Goal: Use online tool/utility: Utilize a website feature to perform a specific function

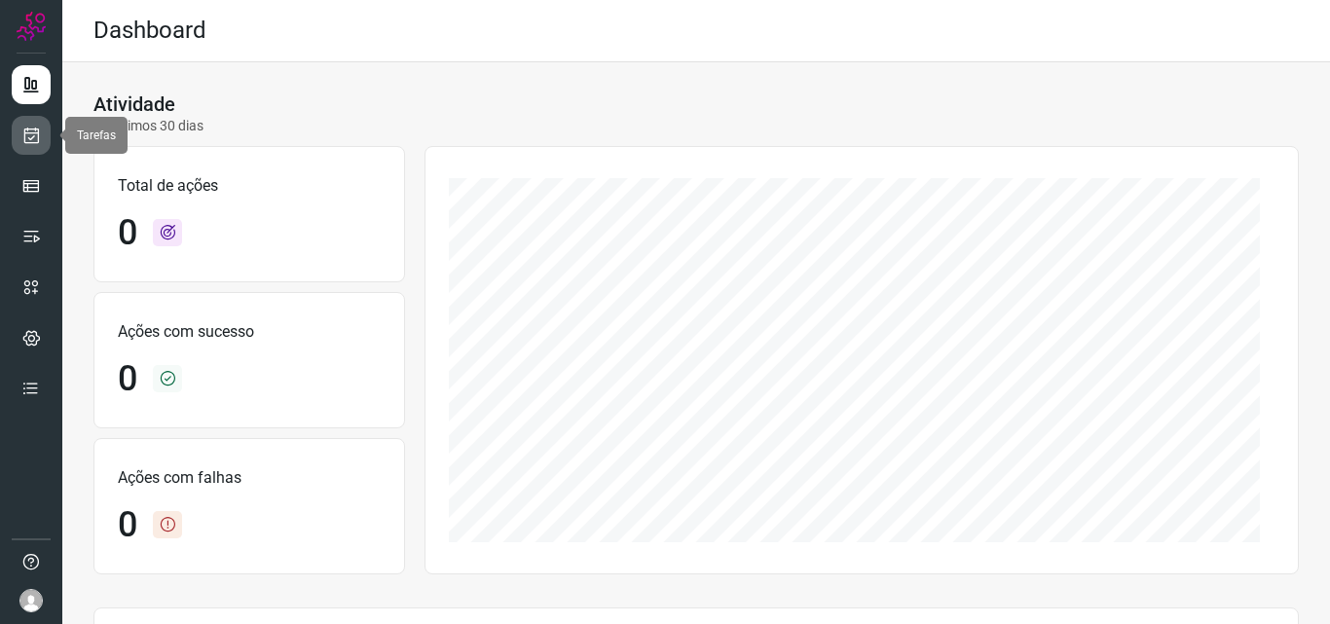
click at [41, 134] on link at bounding box center [31, 135] width 39 height 39
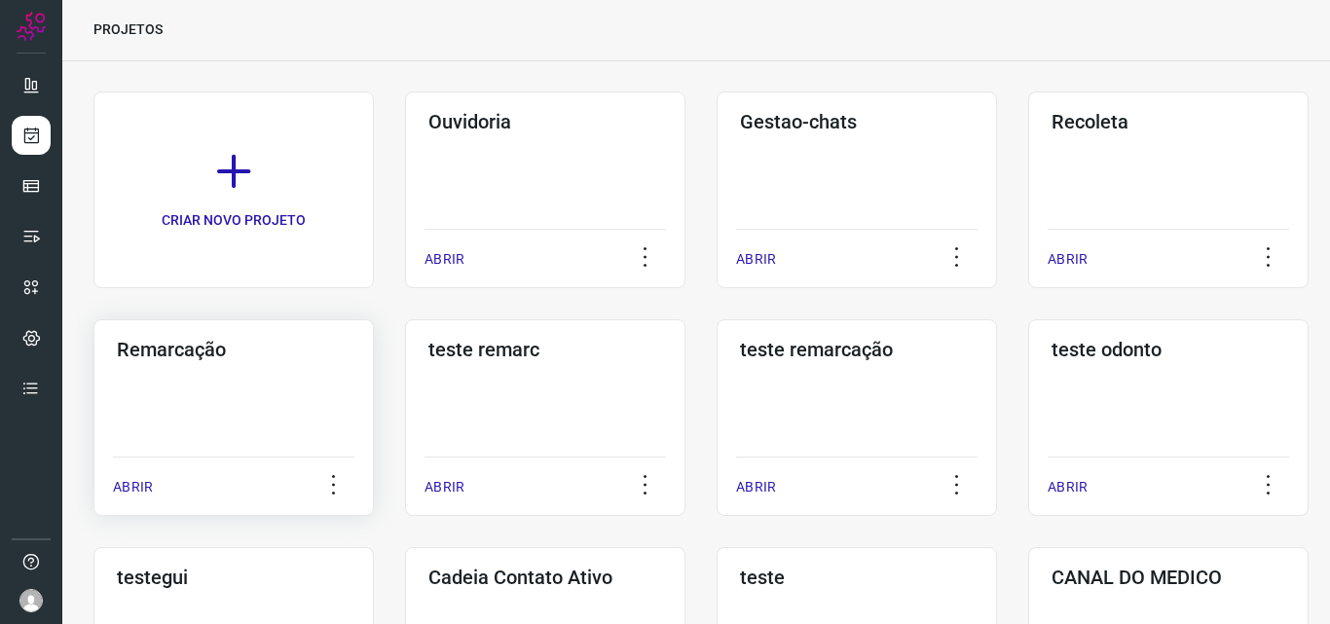
scroll to position [97, 0]
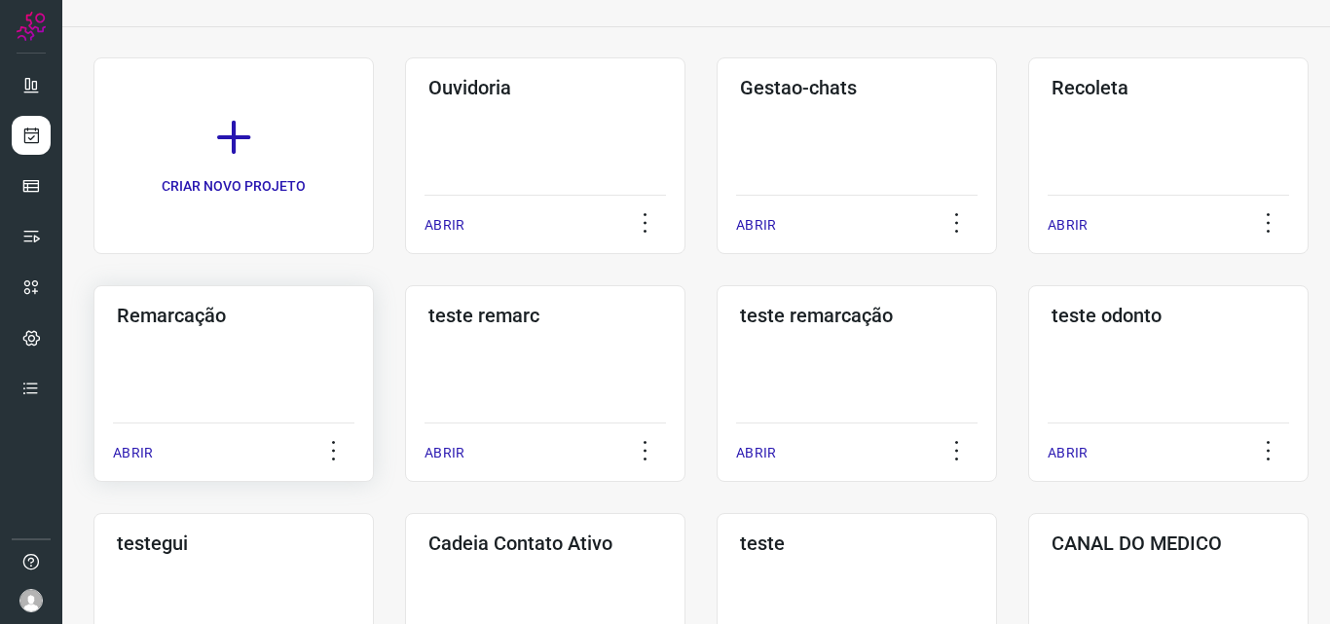
click at [338, 372] on div "Remarcação ABRIR" at bounding box center [233, 383] width 280 height 197
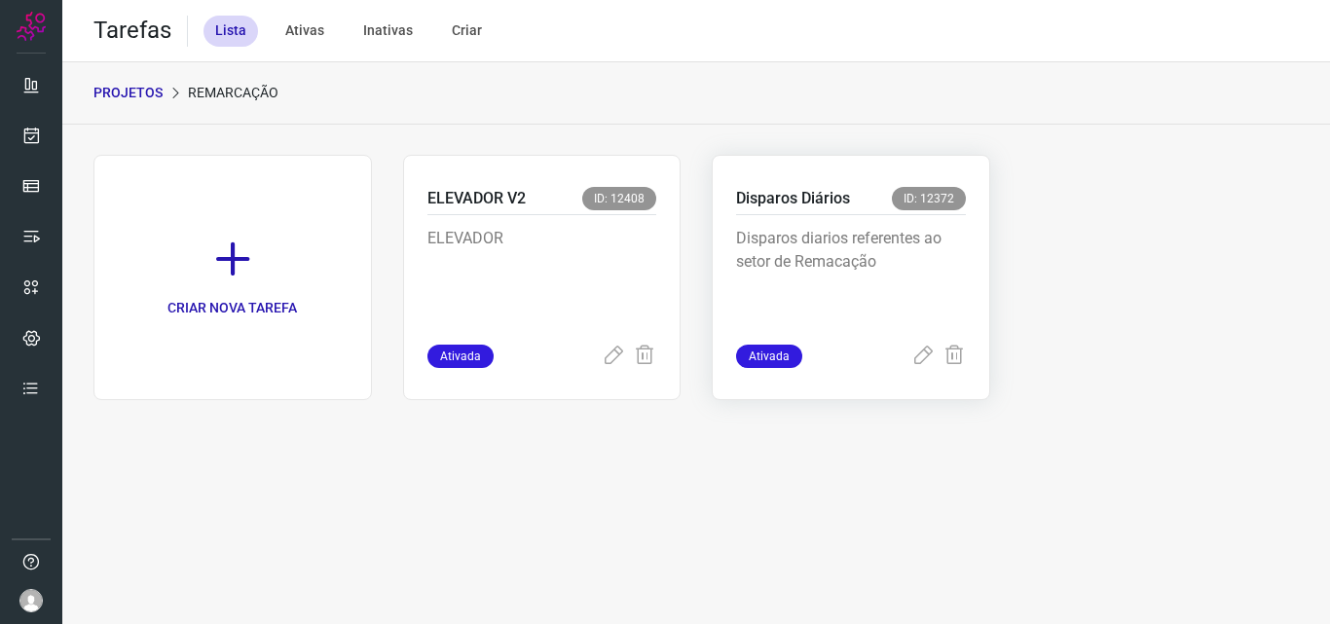
click at [887, 238] on p "Disparos diarios referentes ao setor de Remacação" at bounding box center [851, 275] width 230 height 97
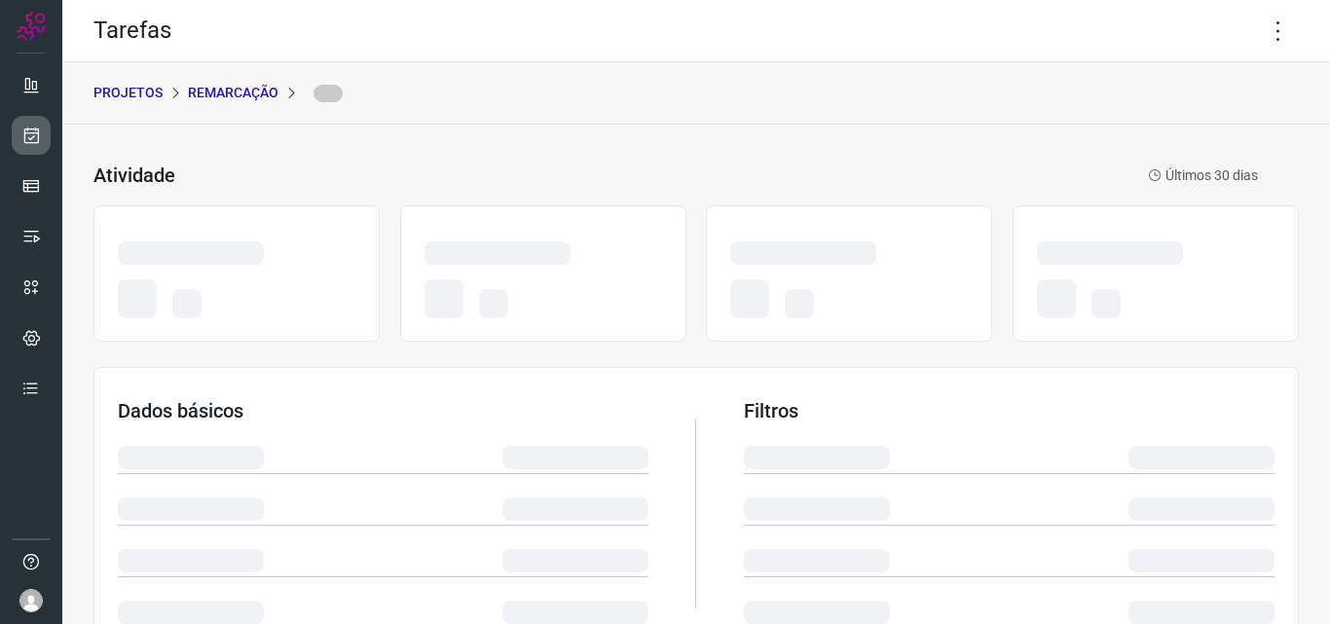
click at [14, 134] on link at bounding box center [31, 135] width 39 height 39
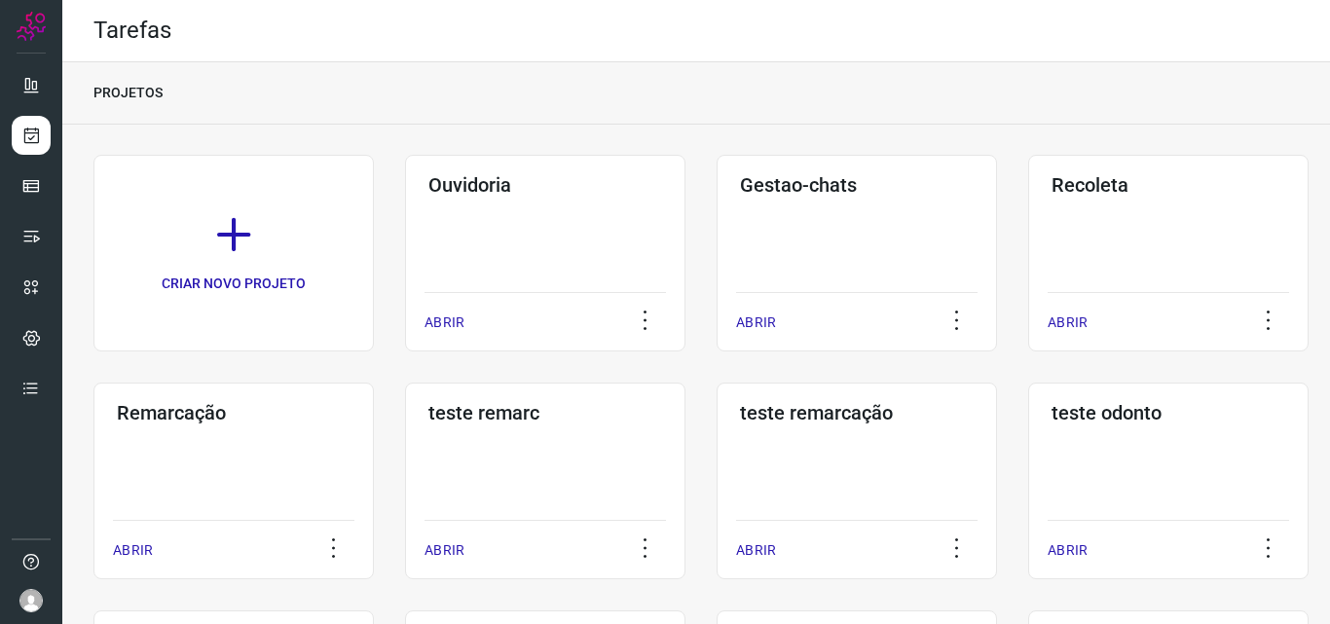
click at [188, 458] on div "Remarcação ABRIR" at bounding box center [233, 481] width 280 height 197
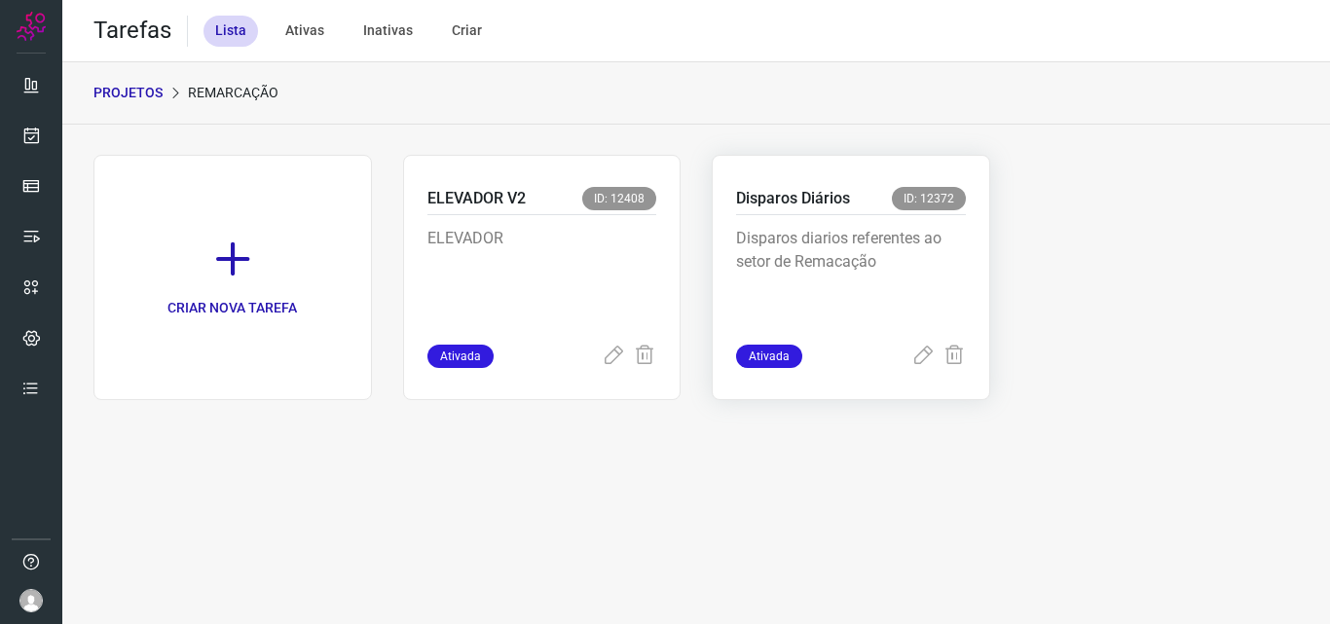
click at [952, 262] on p "Disparos diarios referentes ao setor de Remacação" at bounding box center [851, 275] width 230 height 97
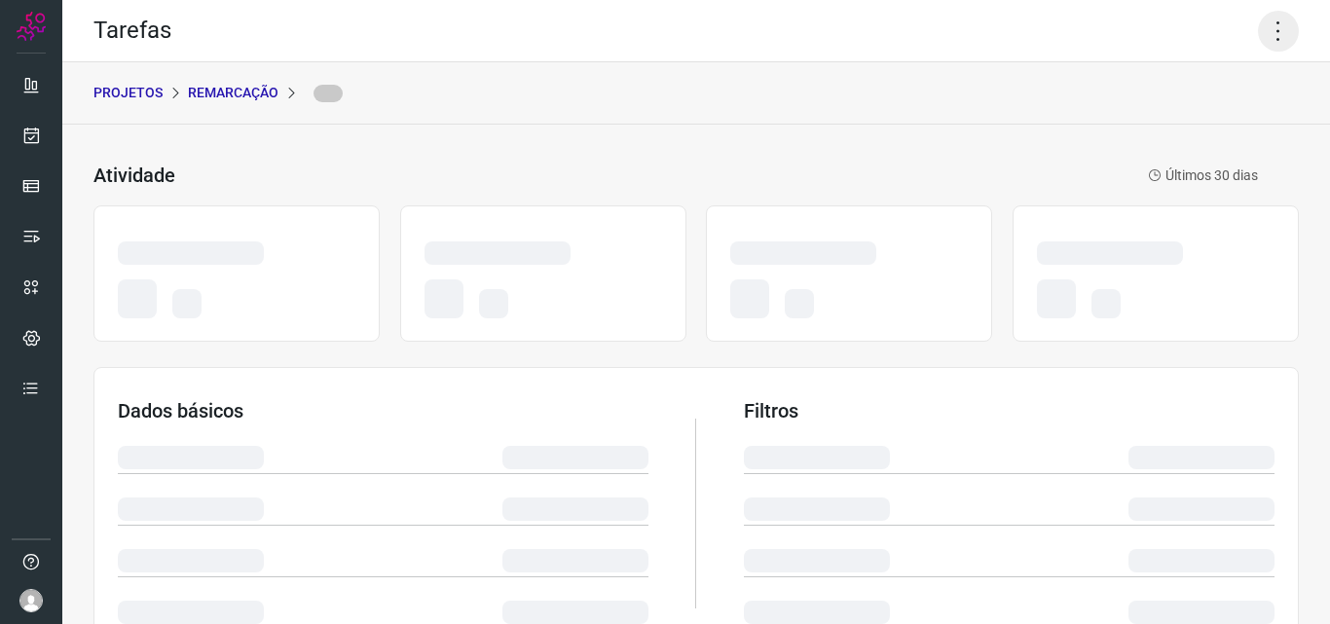
click at [1272, 22] on icon at bounding box center [1278, 31] width 41 height 41
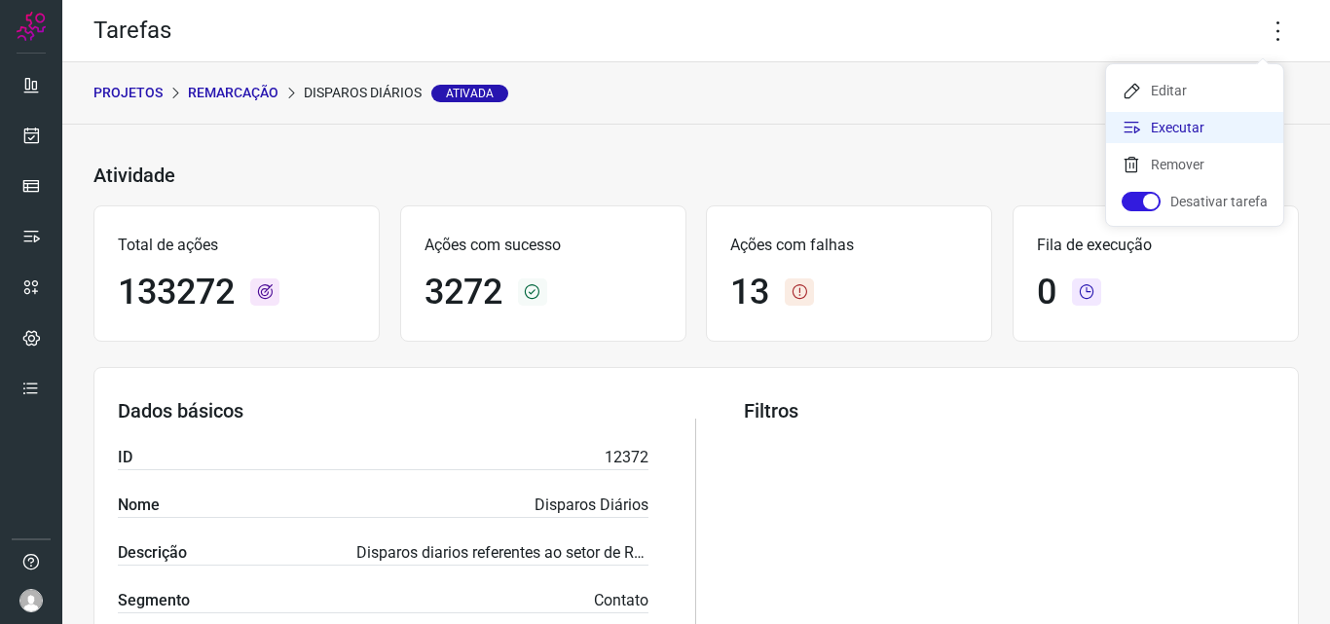
click at [1227, 128] on li "Executar" at bounding box center [1194, 127] width 177 height 31
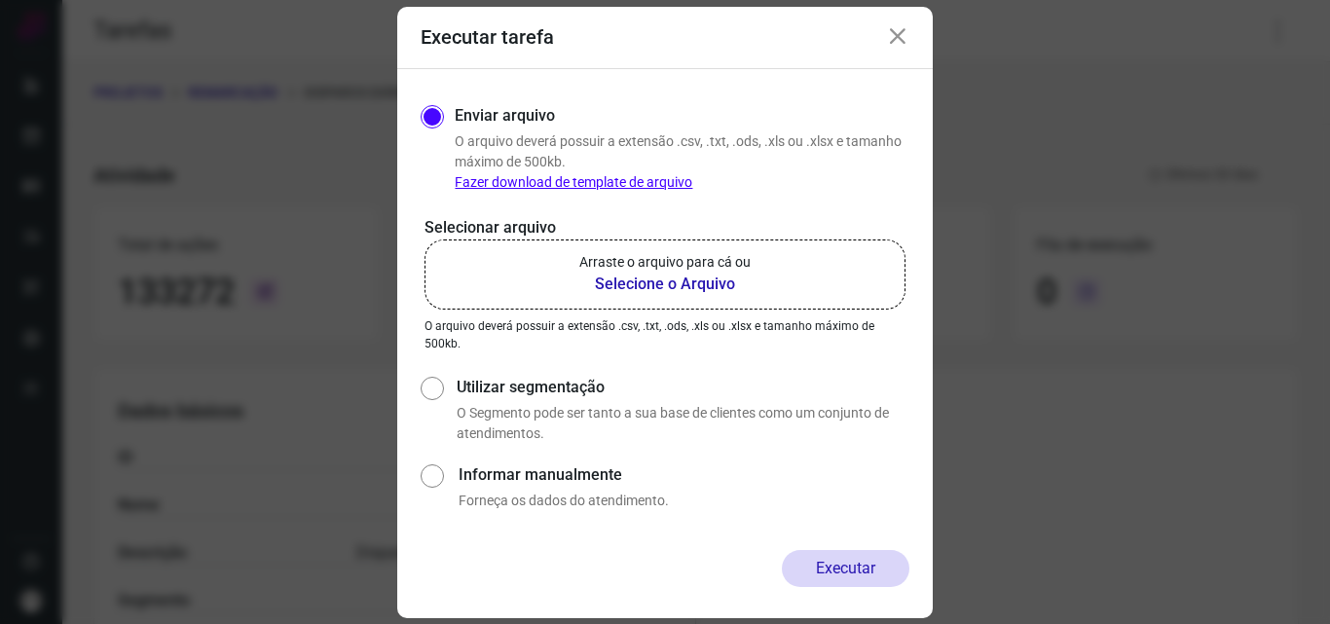
click at [743, 279] on b "Selecione o Arquivo" at bounding box center [664, 284] width 171 height 23
click at [0, 0] on input "Arraste o arquivo para cá ou Selecione o Arquivo" at bounding box center [0, 0] width 0 height 0
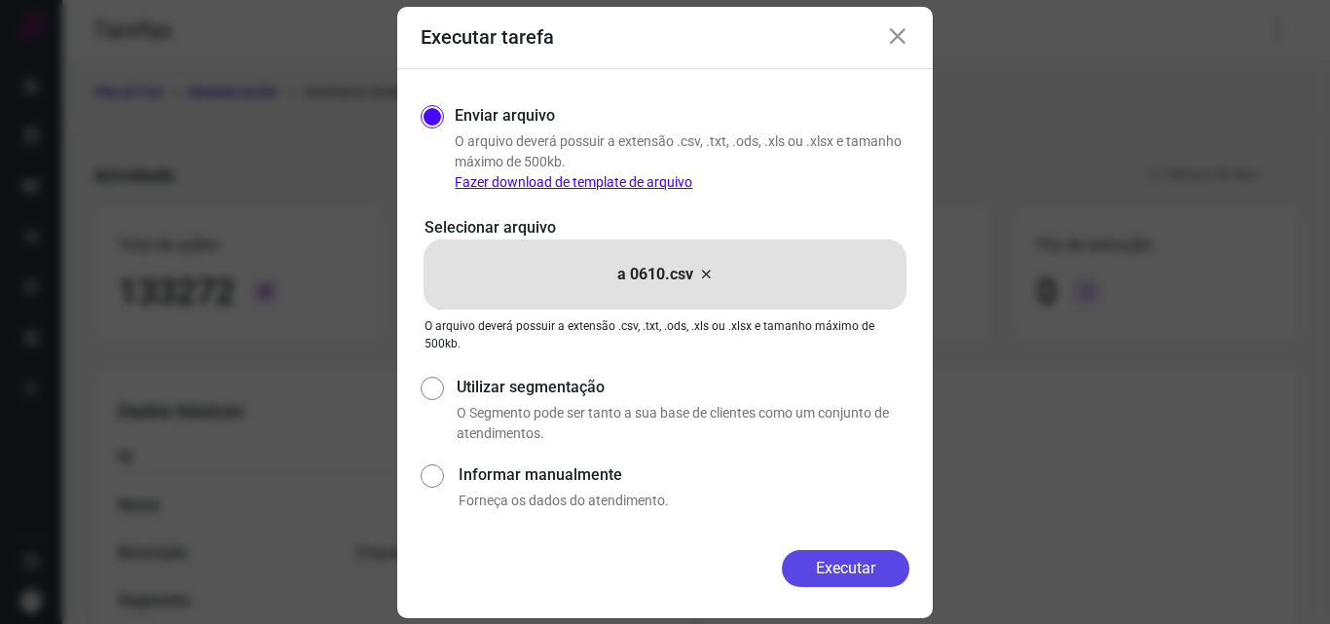
click at [837, 556] on button "Executar" at bounding box center [846, 568] width 128 height 37
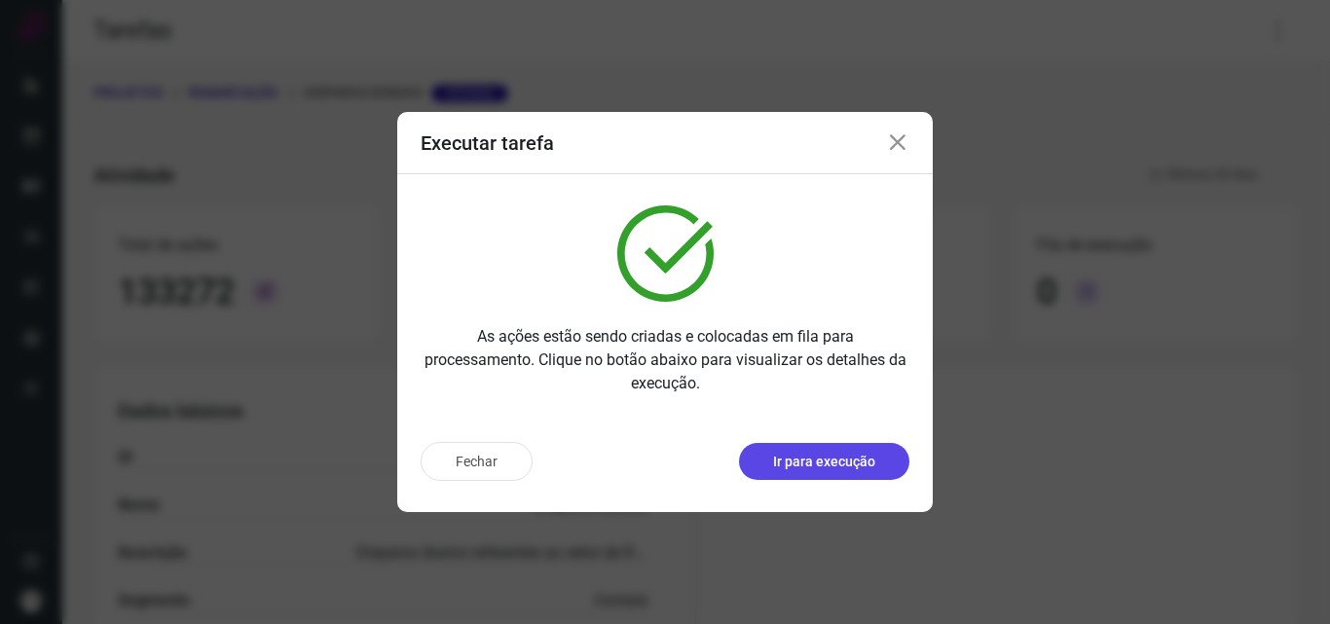
click at [850, 462] on p "Ir para execução" at bounding box center [824, 462] width 102 height 20
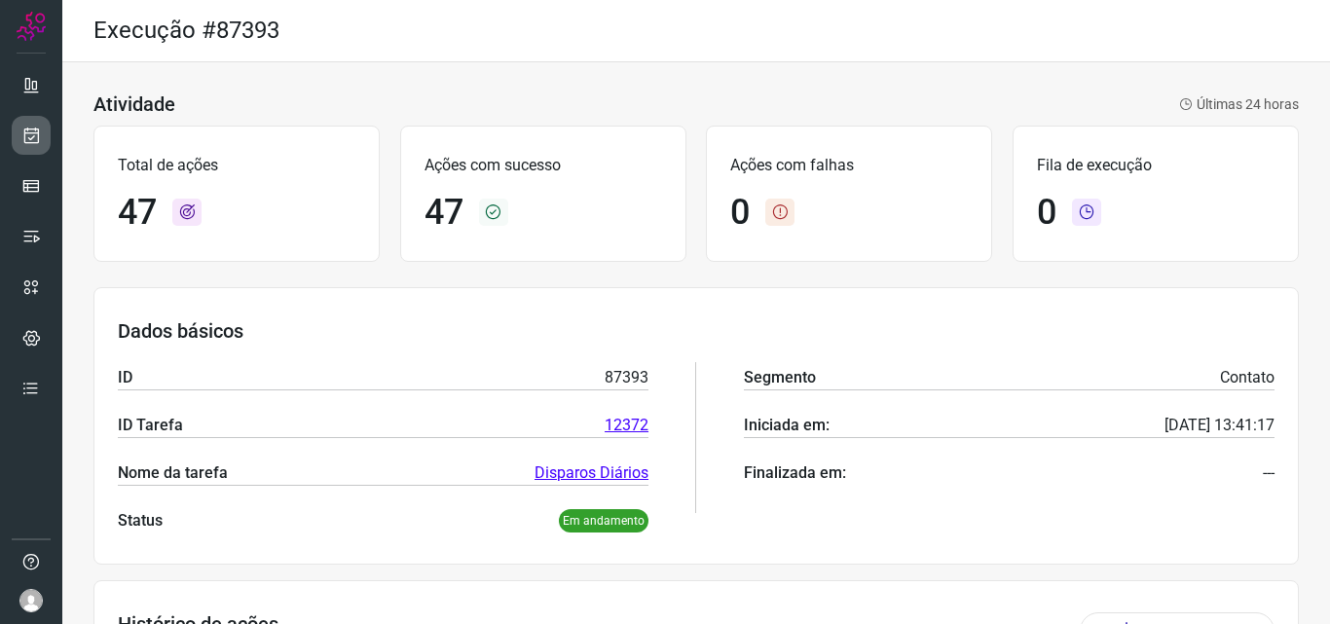
click at [25, 132] on icon at bounding box center [31, 135] width 20 height 19
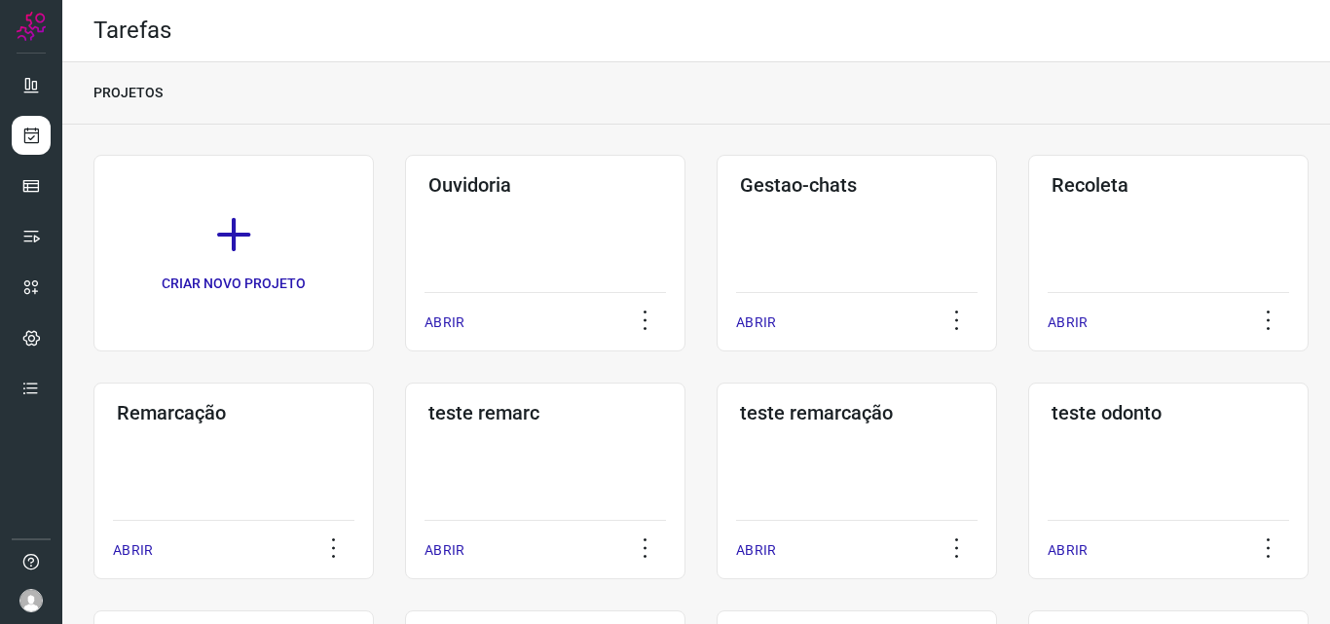
click at [323, 434] on div "Remarcação ABRIR" at bounding box center [233, 481] width 280 height 197
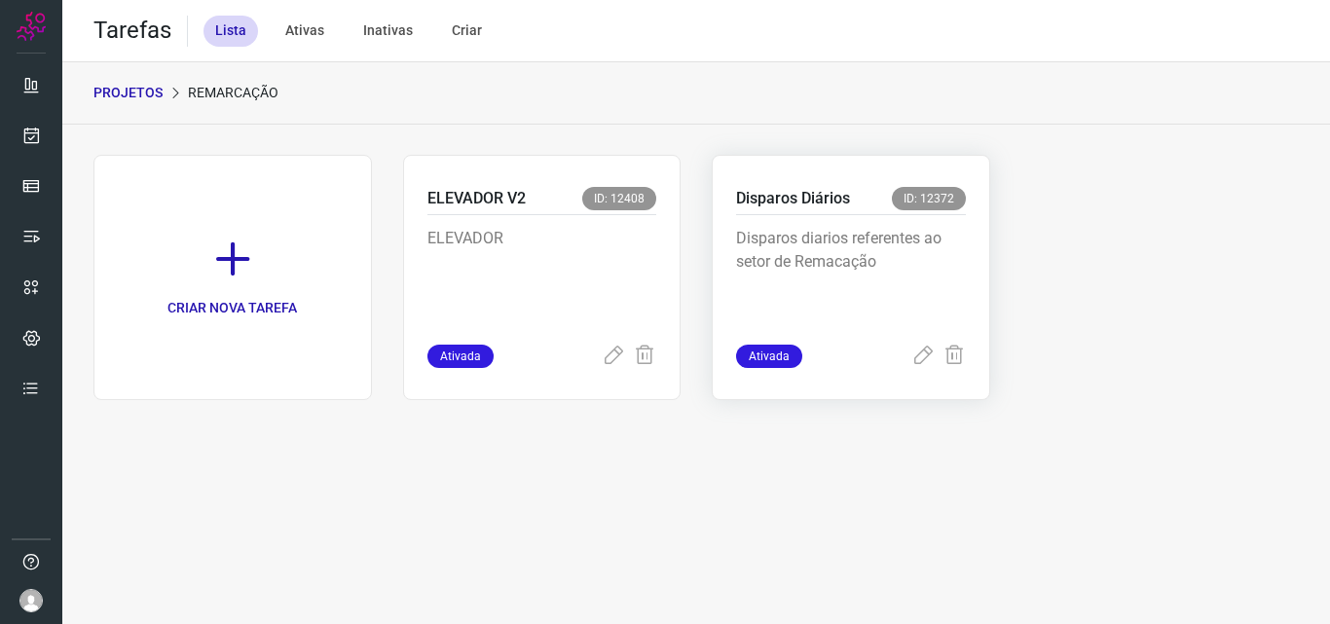
click at [824, 255] on p "Disparos diarios referentes ao setor de Remacação" at bounding box center [851, 275] width 230 height 97
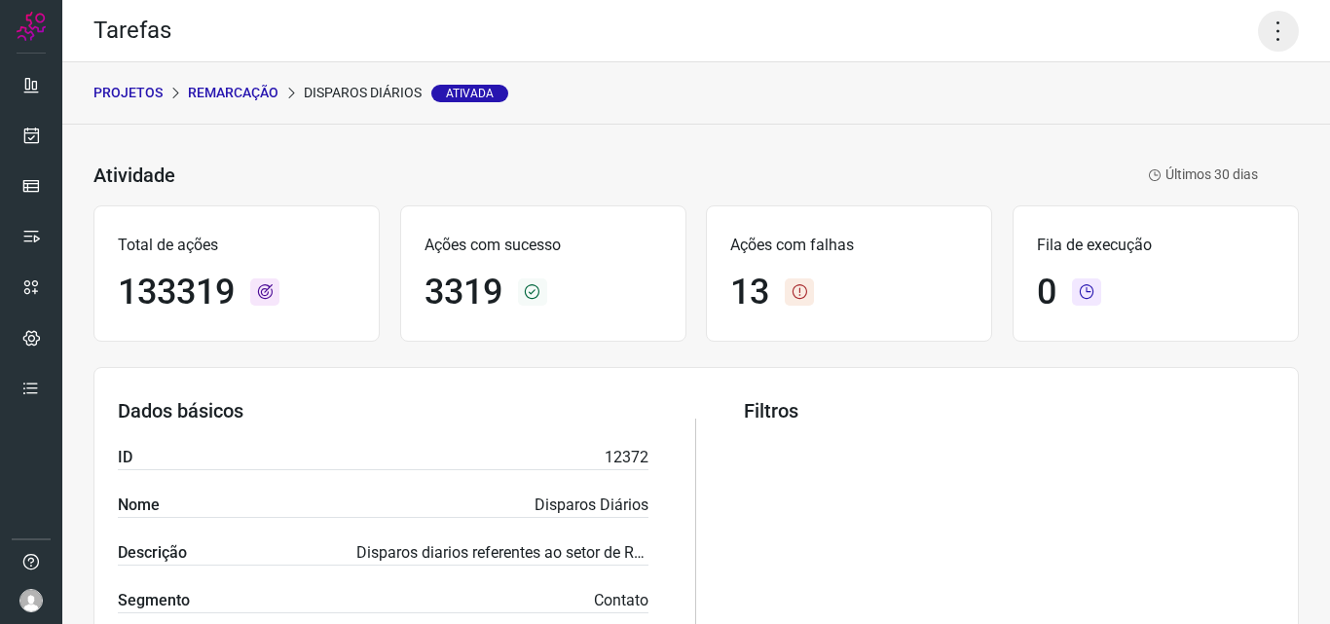
click at [1258, 18] on icon at bounding box center [1278, 31] width 41 height 41
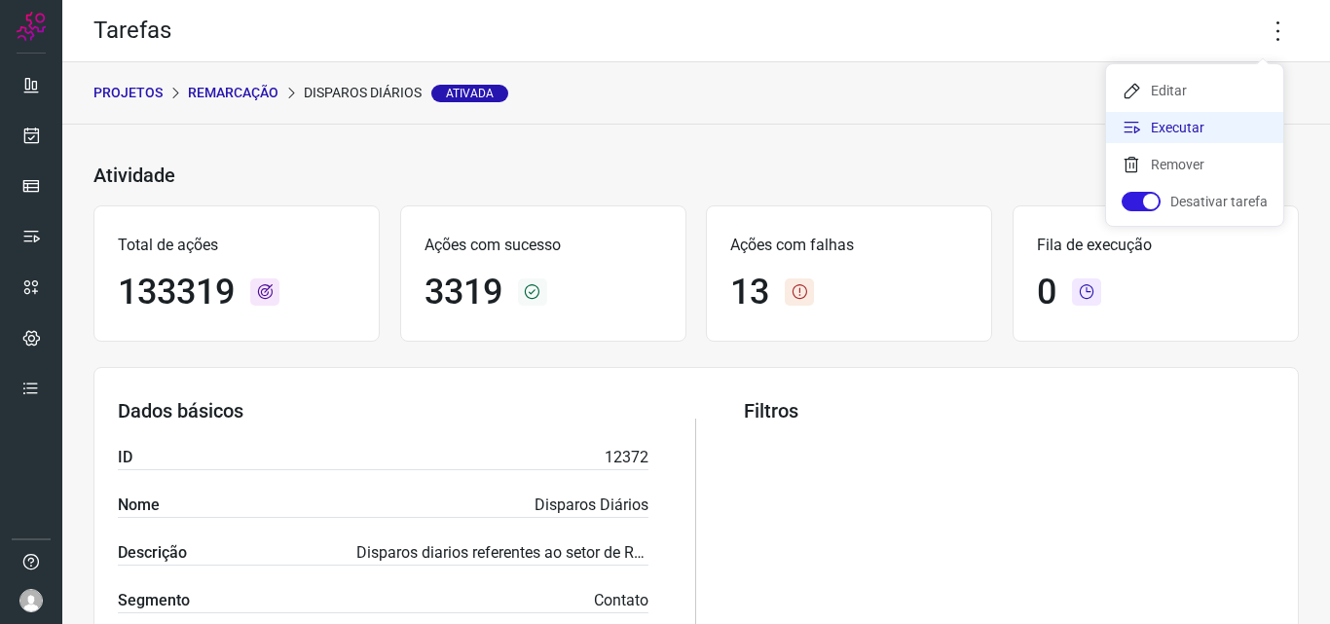
click at [1246, 134] on li "Executar" at bounding box center [1194, 127] width 177 height 31
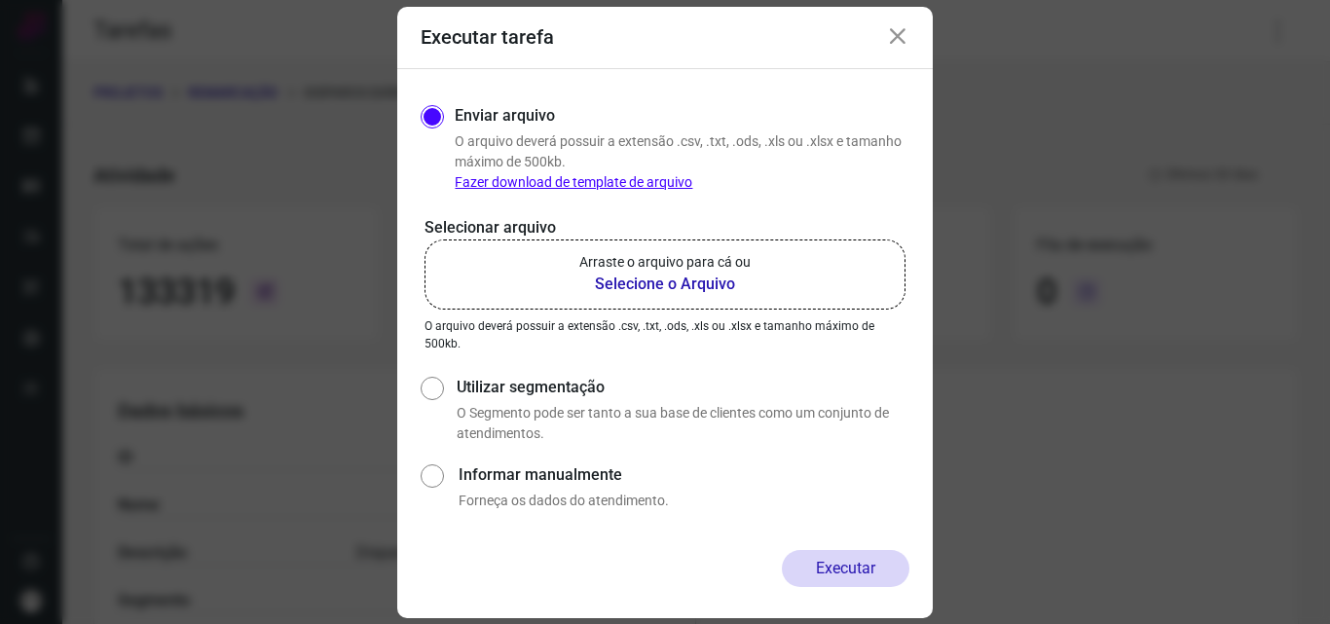
click at [672, 268] on p "Arraste o arquivo para cá ou" at bounding box center [664, 262] width 171 height 20
click at [0, 0] on input "Arraste o arquivo para cá ou Selecione o Arquivo" at bounding box center [0, 0] width 0 height 0
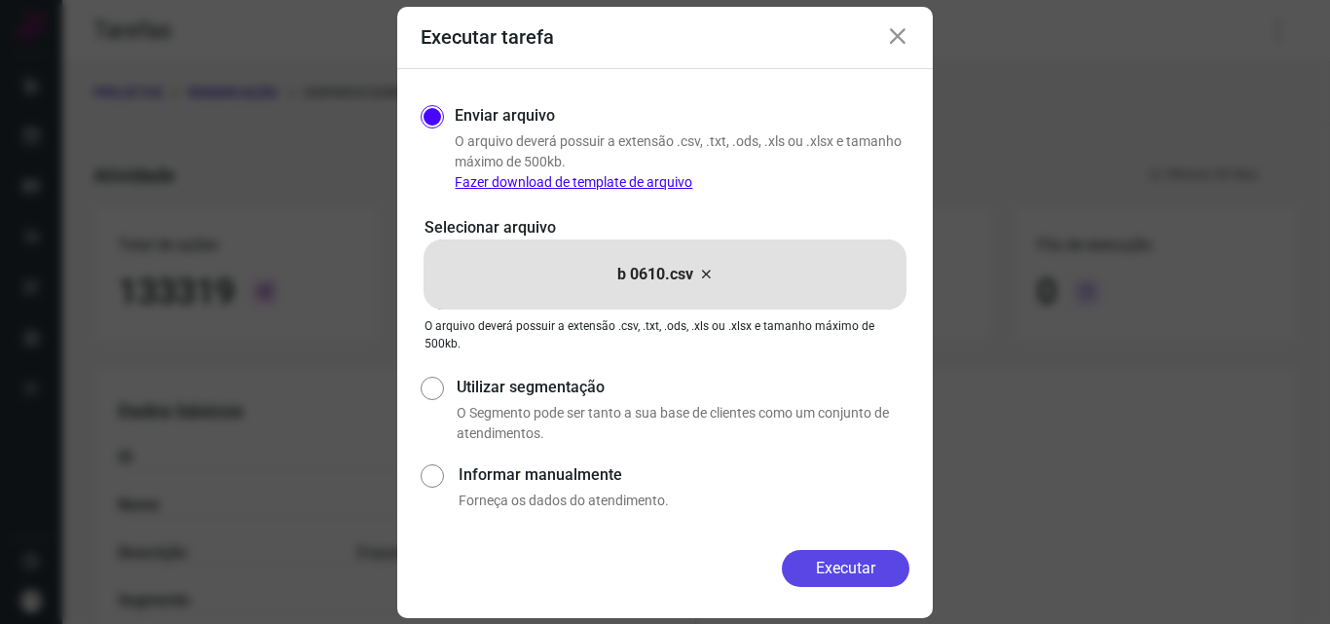
click at [859, 565] on button "Executar" at bounding box center [846, 568] width 128 height 37
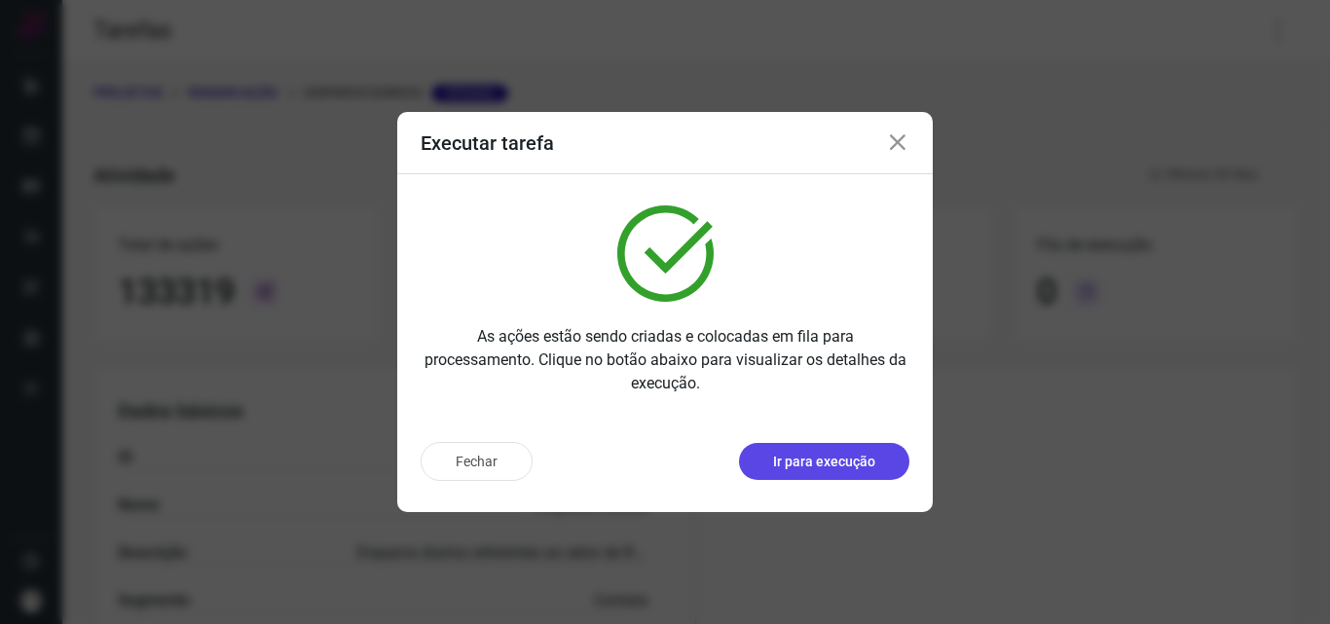
click at [869, 468] on p "Ir para execução" at bounding box center [824, 462] width 102 height 20
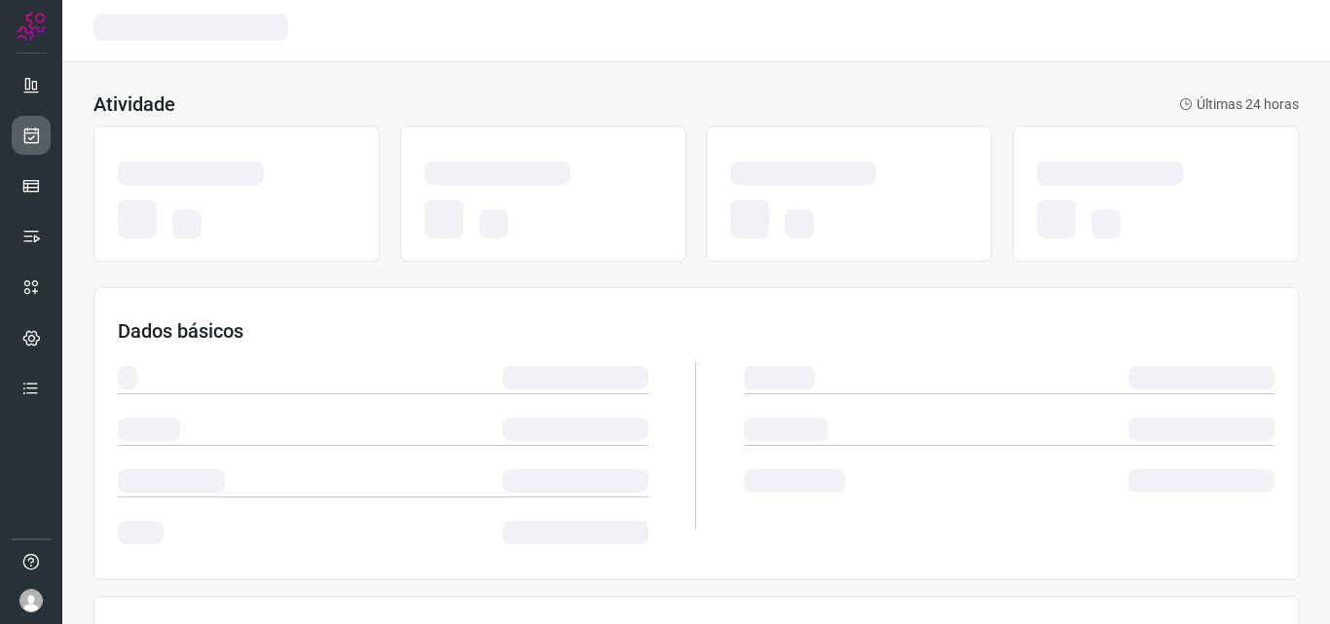
click at [19, 122] on link at bounding box center [31, 135] width 39 height 39
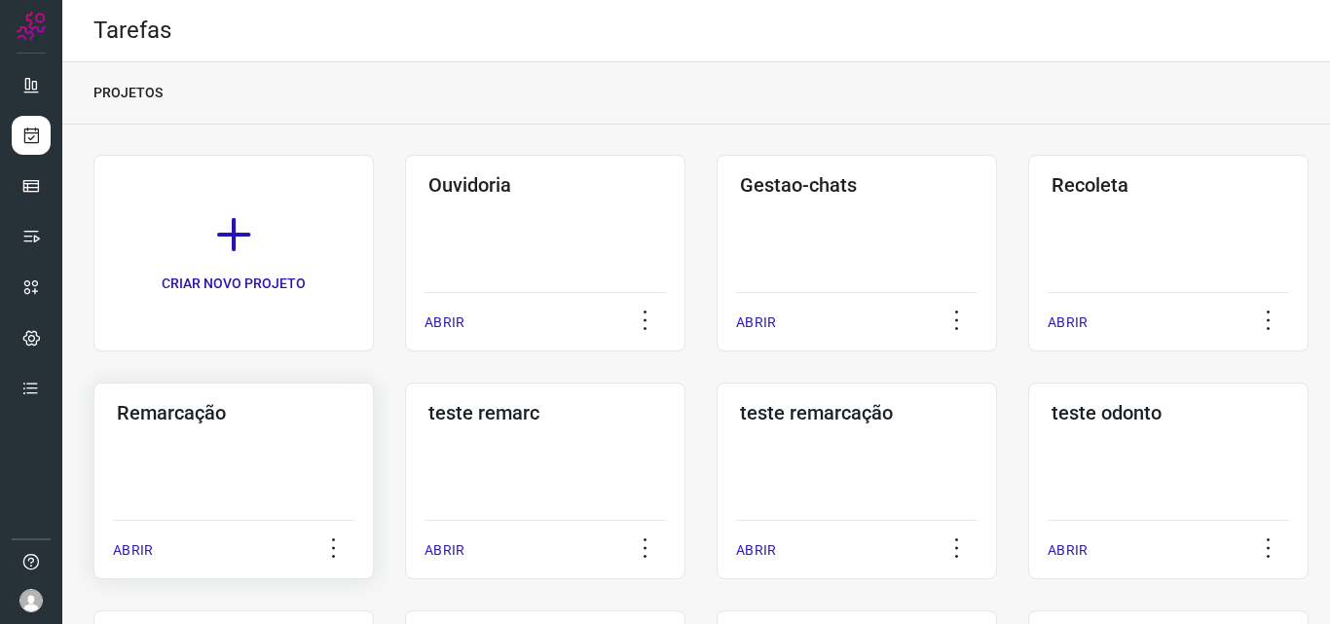
click at [226, 431] on div "Remarcação ABRIR" at bounding box center [233, 481] width 280 height 197
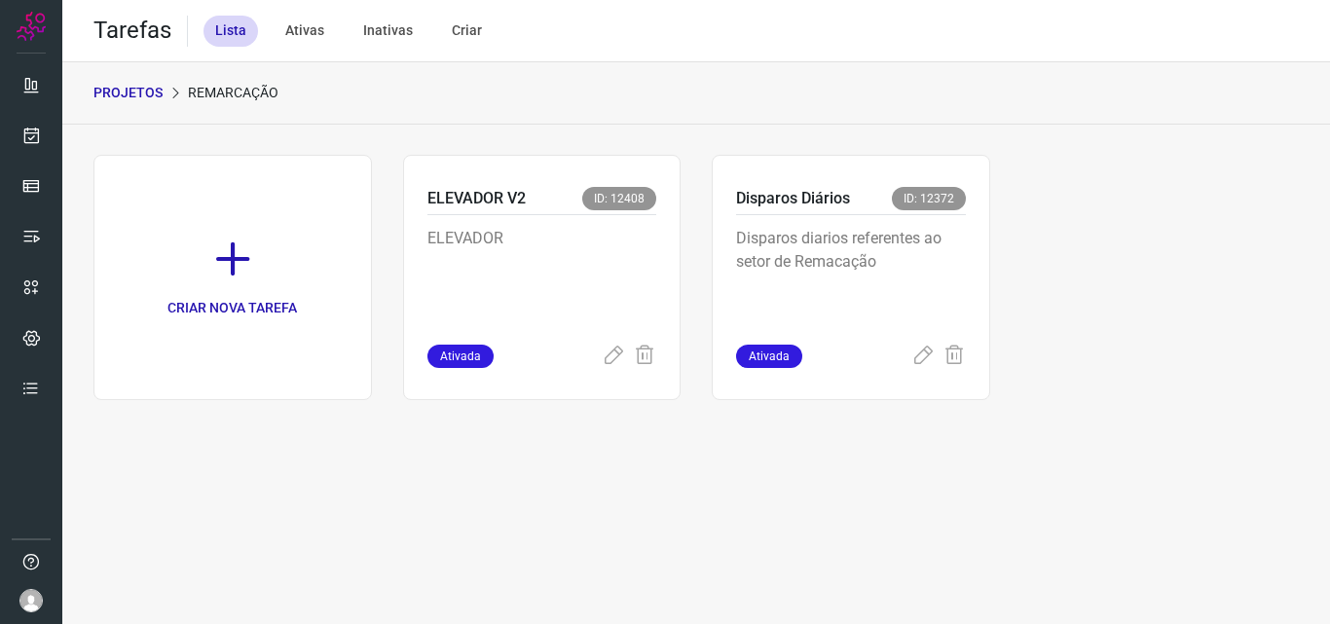
click at [837, 241] on p "Disparos diarios referentes ao setor de Remacação" at bounding box center [851, 275] width 230 height 97
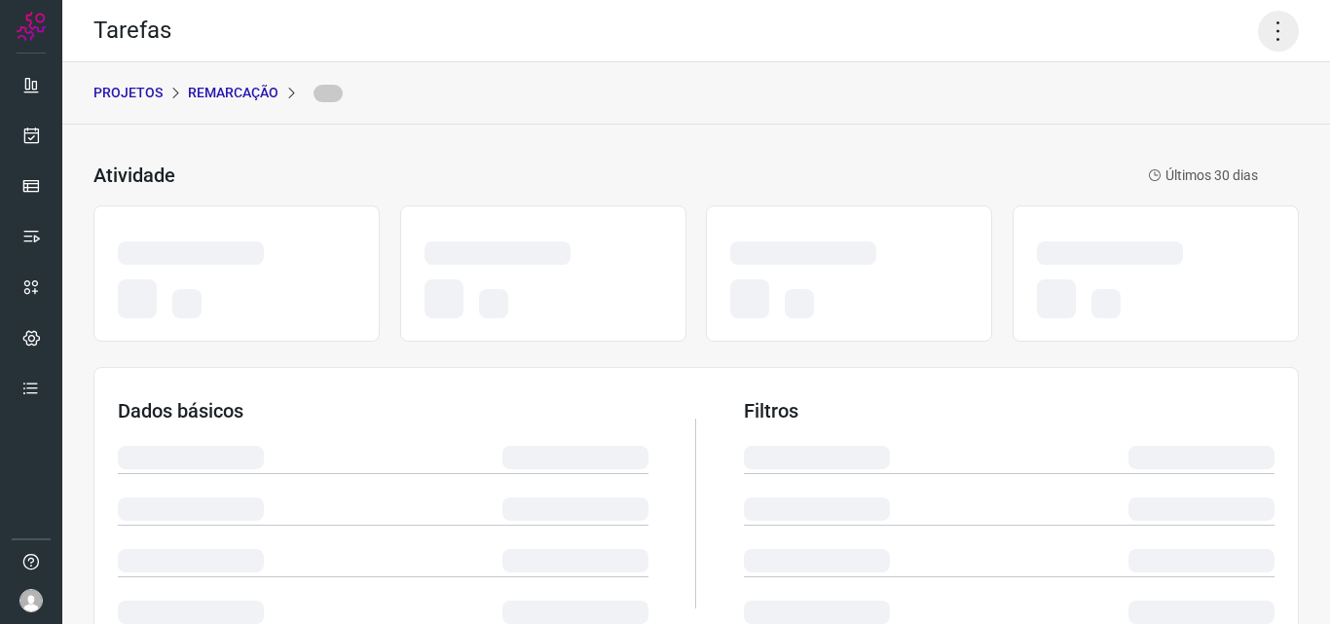
click at [1270, 20] on icon at bounding box center [1278, 31] width 41 height 41
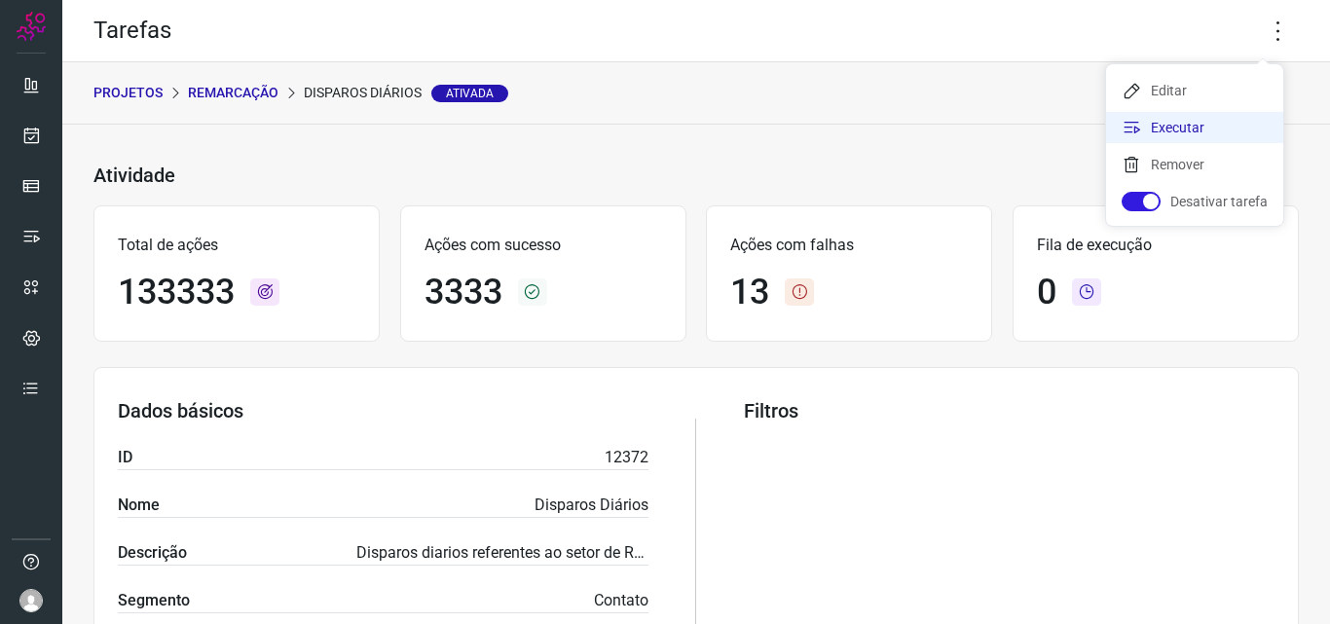
click at [1204, 123] on li "Executar" at bounding box center [1194, 127] width 177 height 31
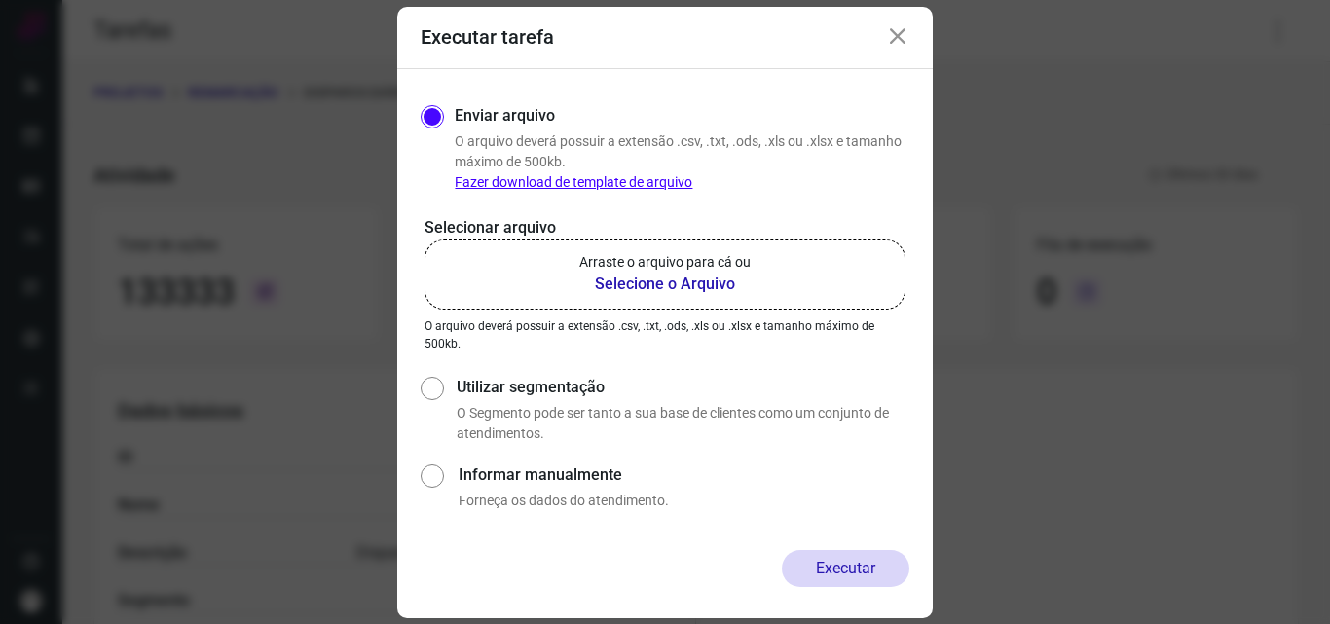
click at [676, 261] on p "Arraste o arquivo para cá ou" at bounding box center [664, 262] width 171 height 20
click at [0, 0] on input "Arraste o arquivo para cá ou Selecione o Arquivo" at bounding box center [0, 0] width 0 height 0
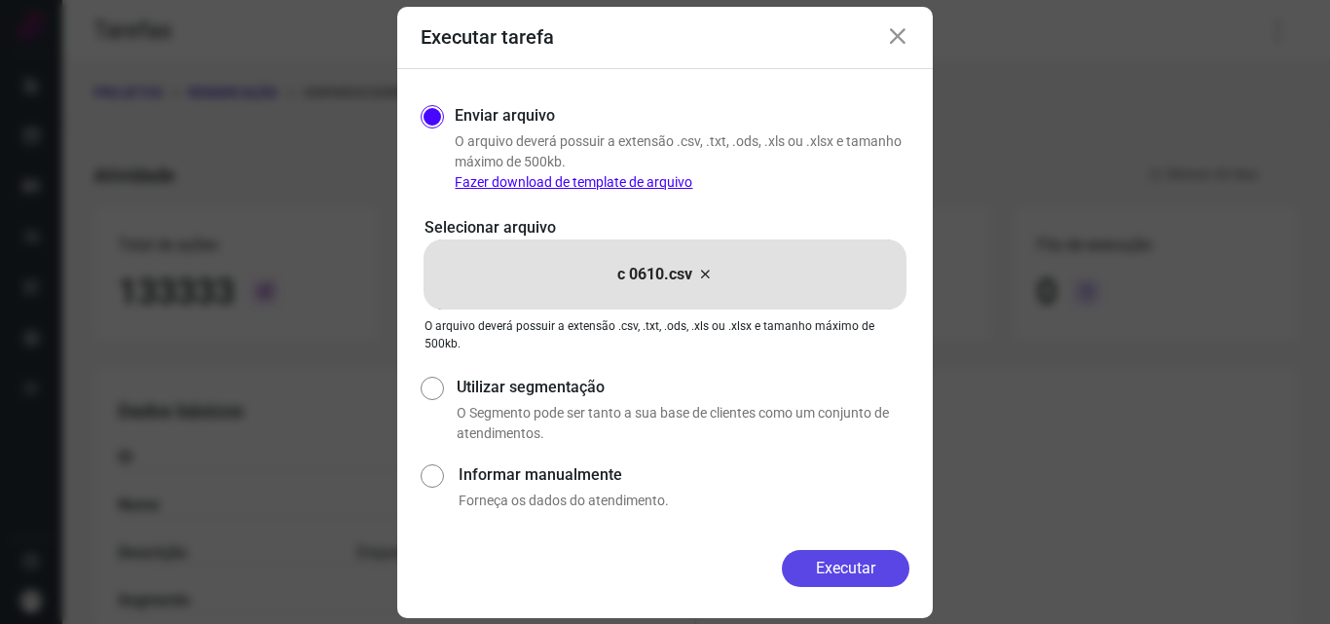
click at [828, 580] on button "Executar" at bounding box center [846, 568] width 128 height 37
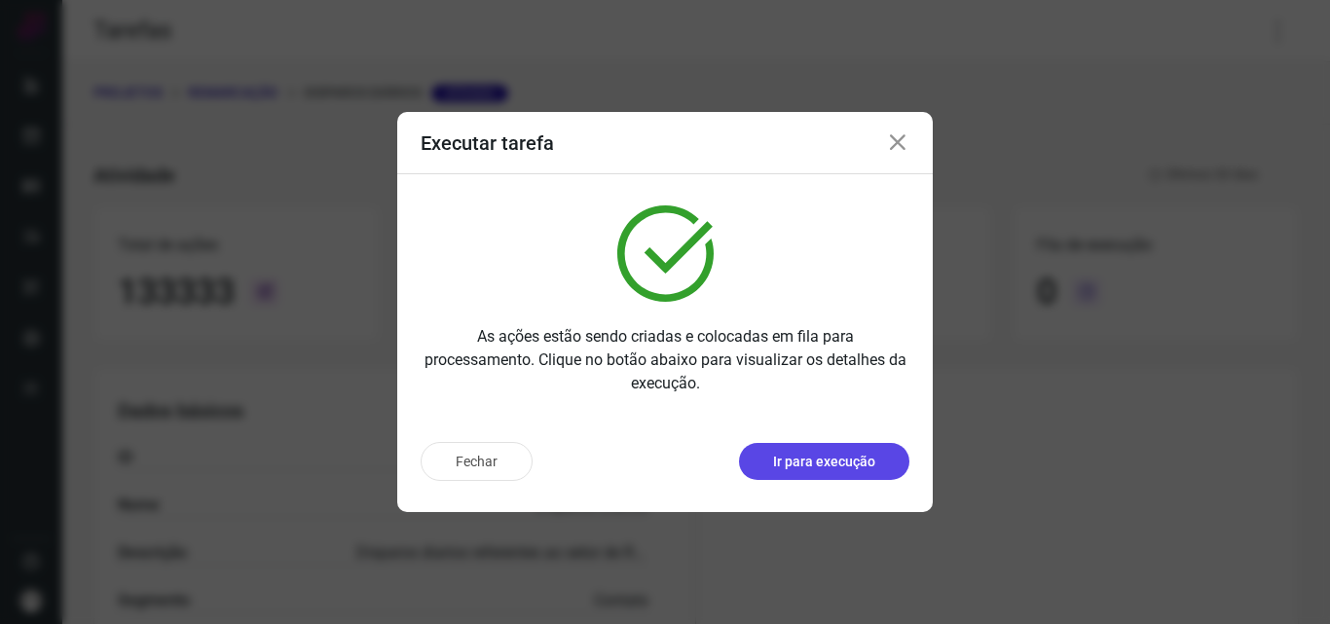
click at [853, 464] on p "Ir para execução" at bounding box center [824, 462] width 102 height 20
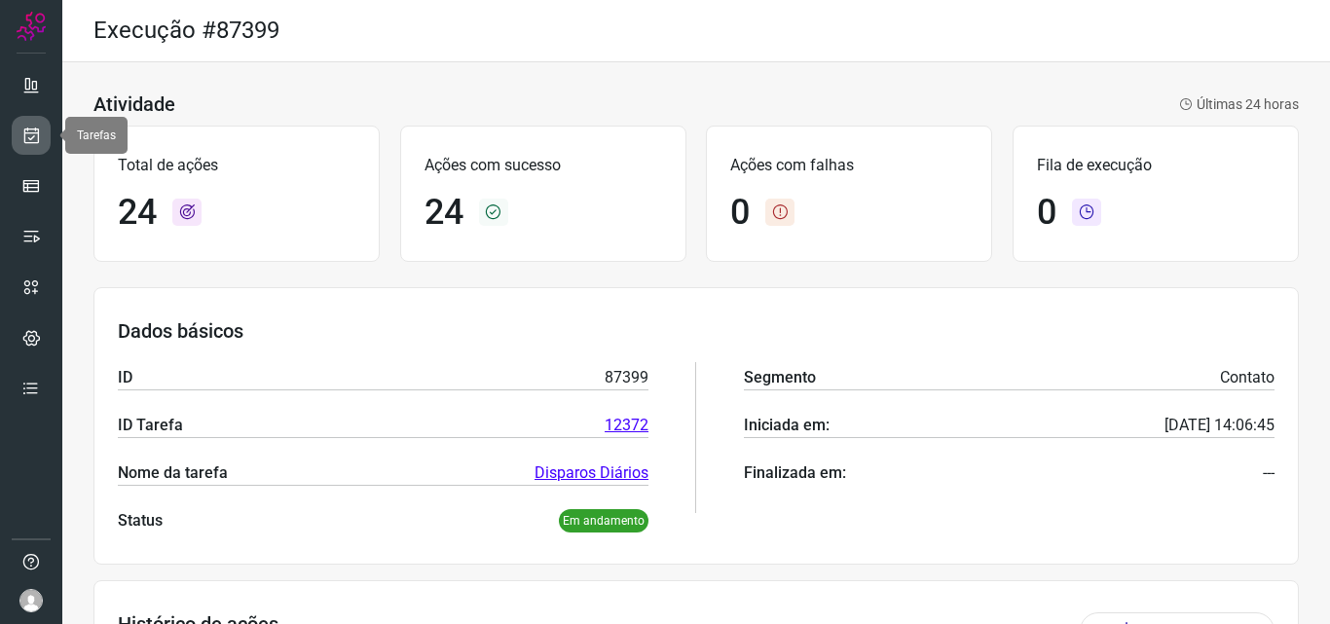
click at [27, 140] on icon at bounding box center [31, 135] width 20 height 19
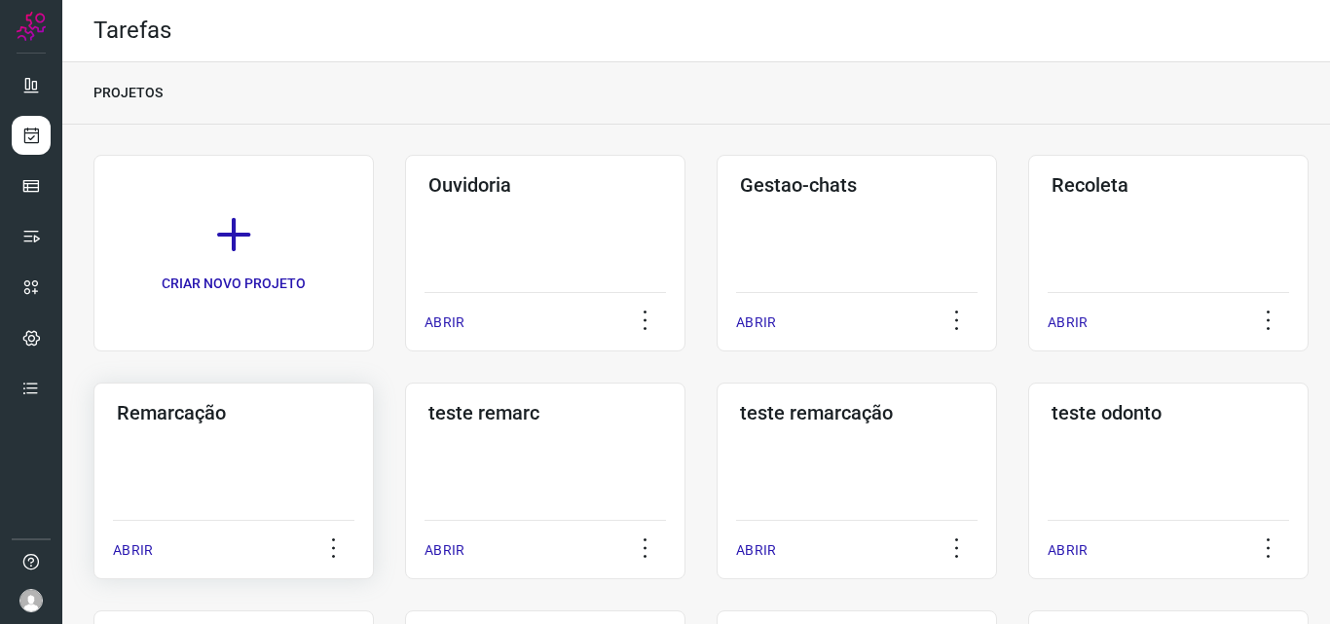
click at [228, 417] on h3 "Remarcação" at bounding box center [234, 412] width 234 height 23
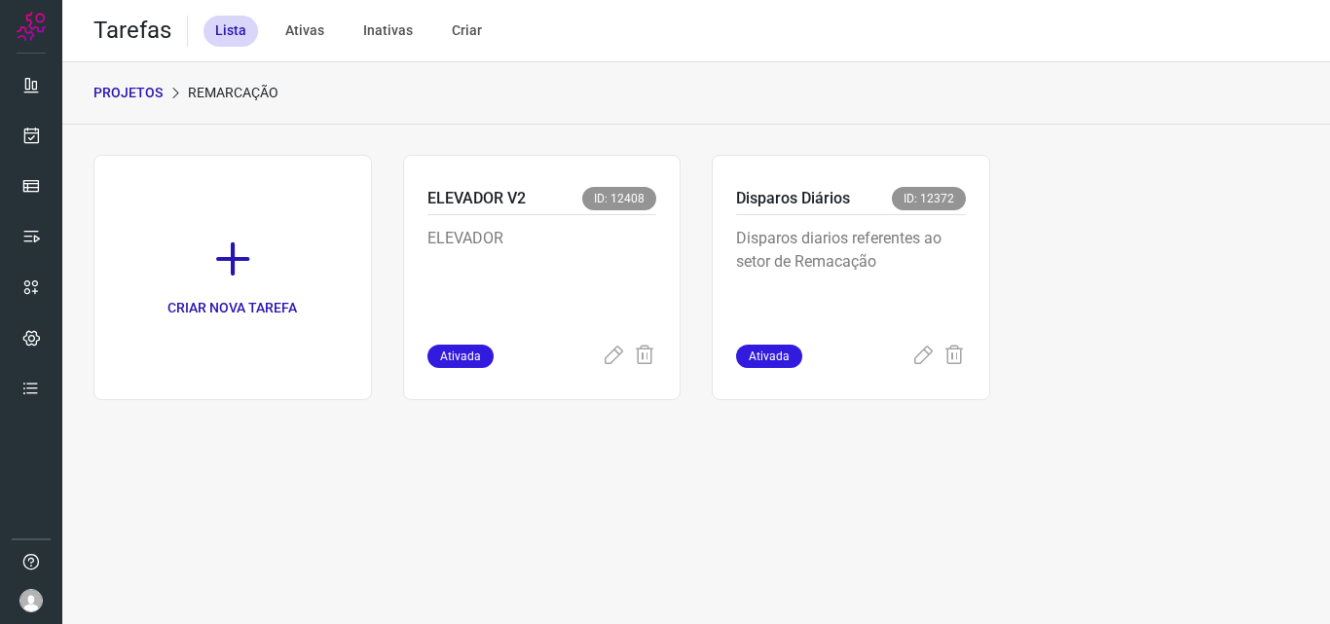
click at [920, 279] on p "Disparos diarios referentes ao setor de Remacação" at bounding box center [851, 275] width 230 height 97
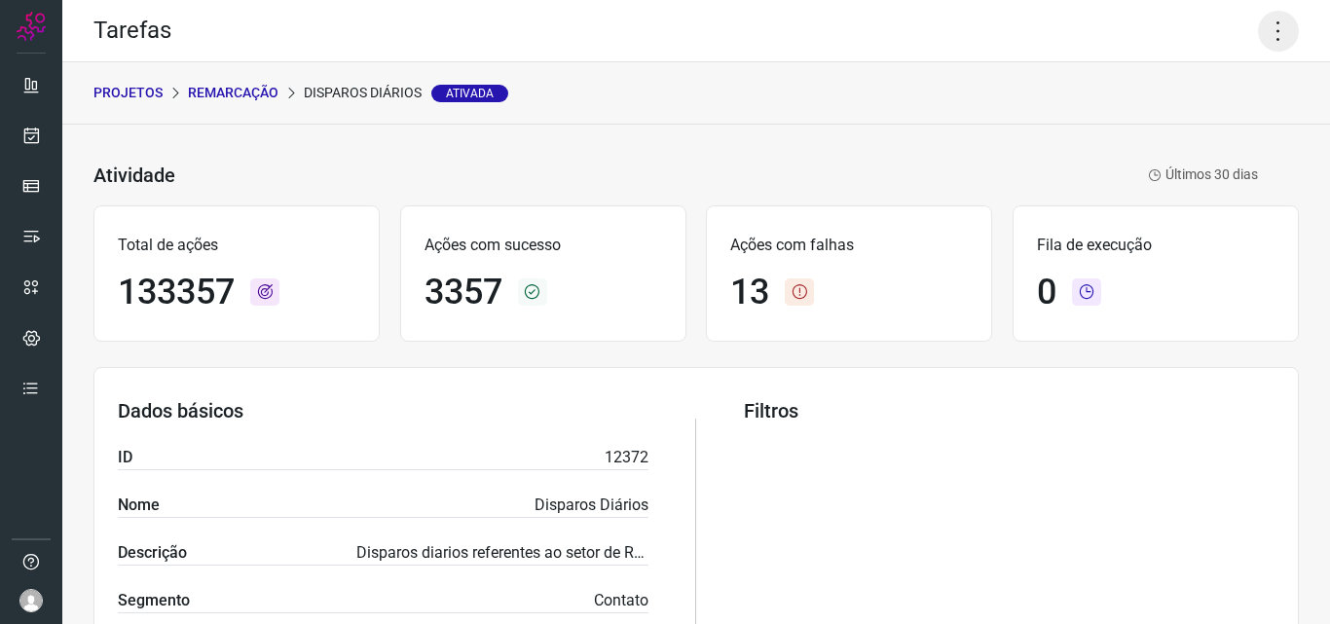
click at [1265, 35] on icon at bounding box center [1278, 31] width 41 height 41
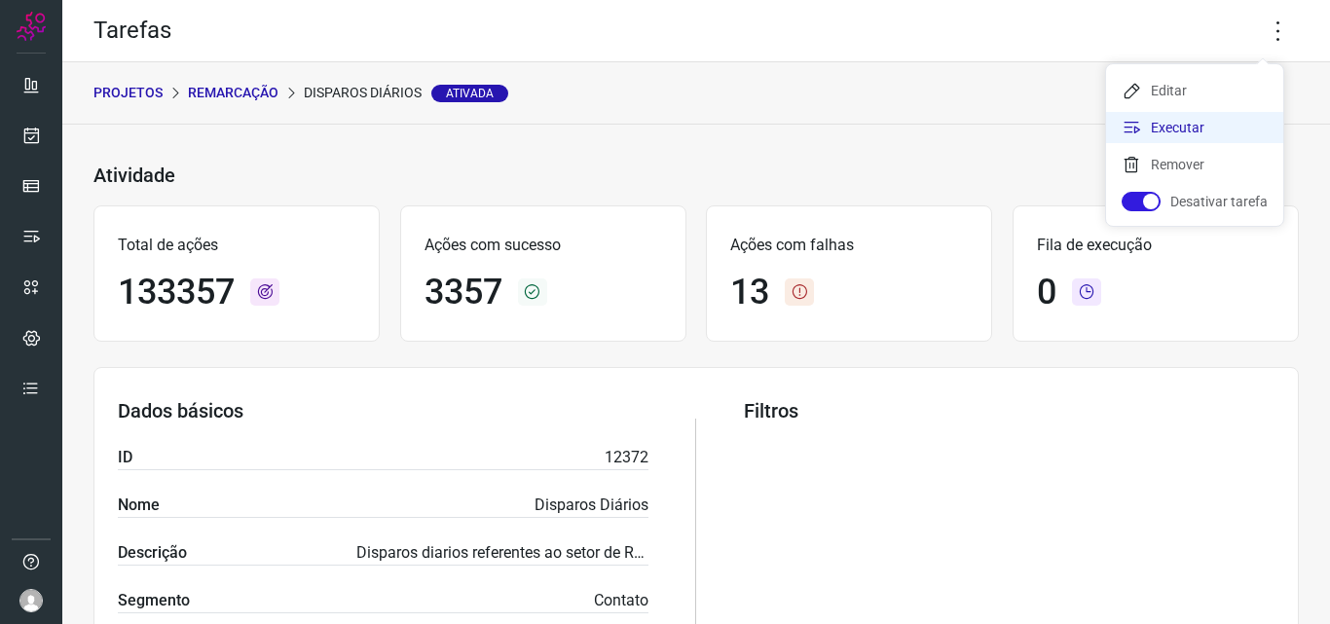
click at [1210, 124] on li "Executar" at bounding box center [1194, 127] width 177 height 31
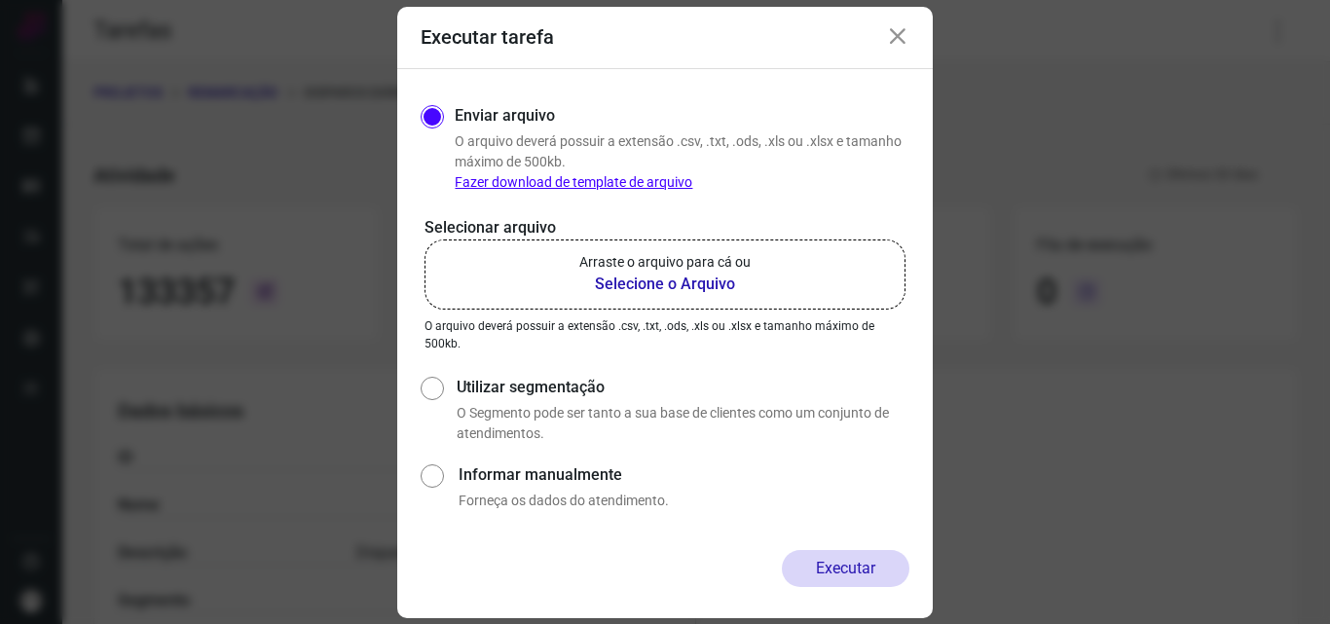
click at [772, 285] on label "Arraste o arquivo para cá ou Selecione o Arquivo" at bounding box center [664, 274] width 481 height 70
click at [0, 0] on input "Arraste o arquivo para cá ou Selecione o Arquivo" at bounding box center [0, 0] width 0 height 0
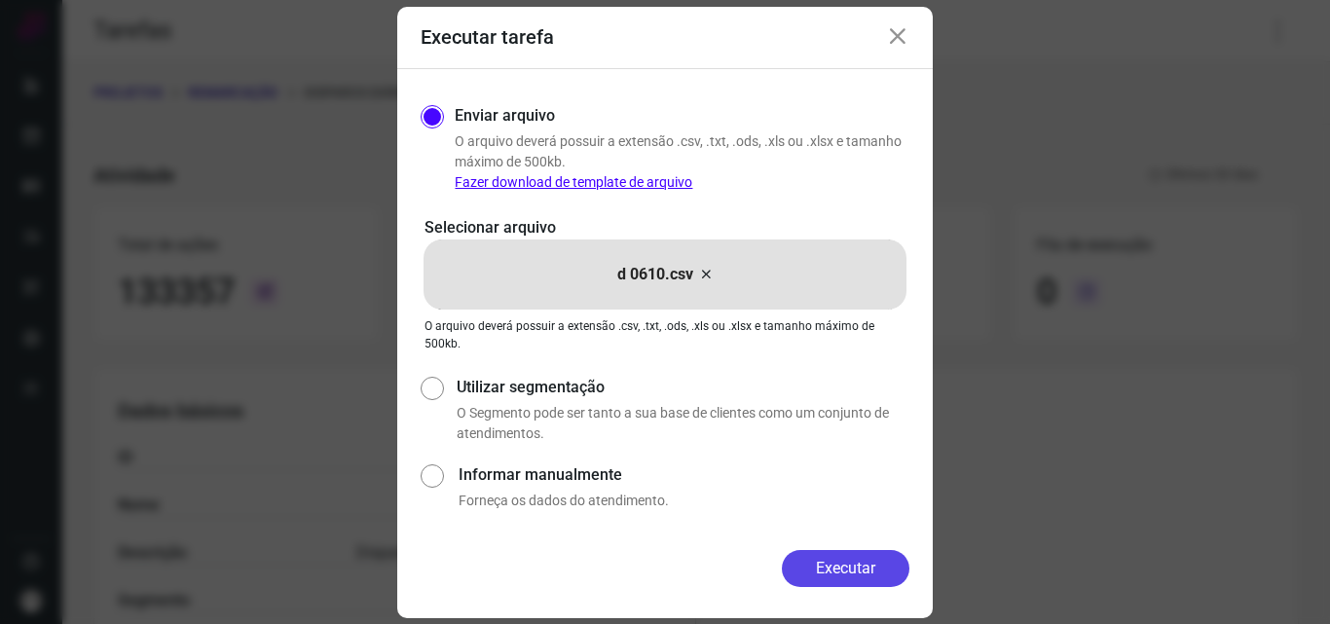
click at [831, 566] on button "Executar" at bounding box center [846, 568] width 128 height 37
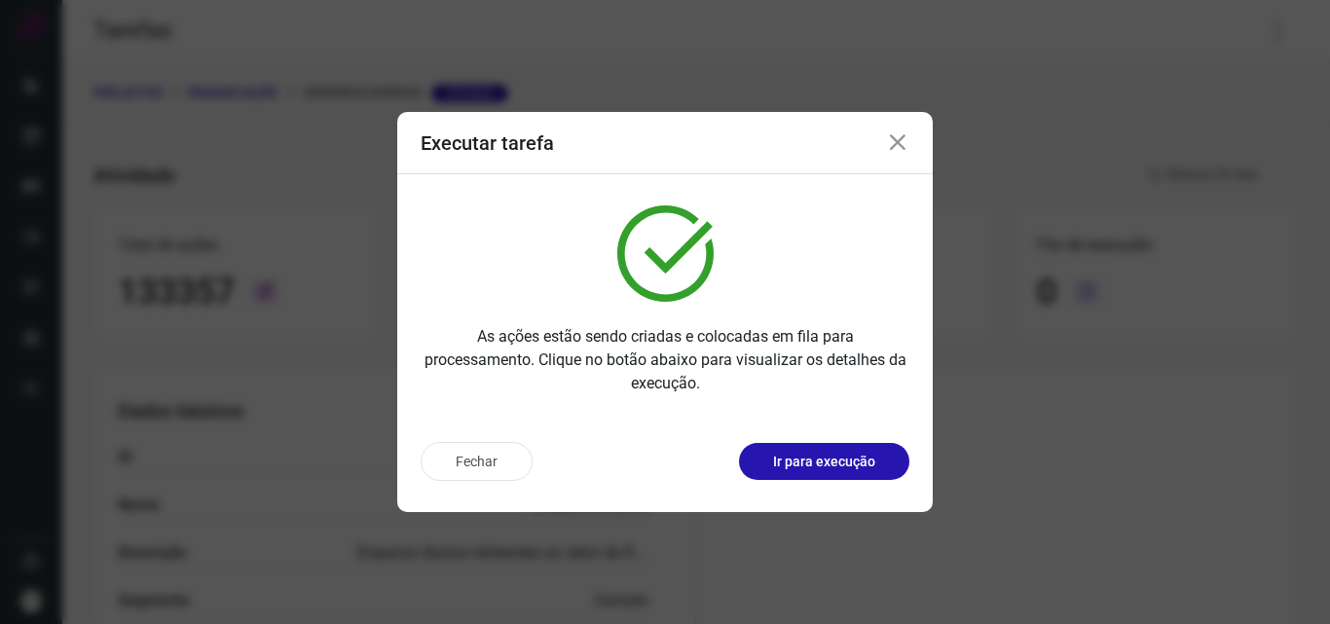
click at [823, 456] on p "Ir para execução" at bounding box center [824, 462] width 102 height 20
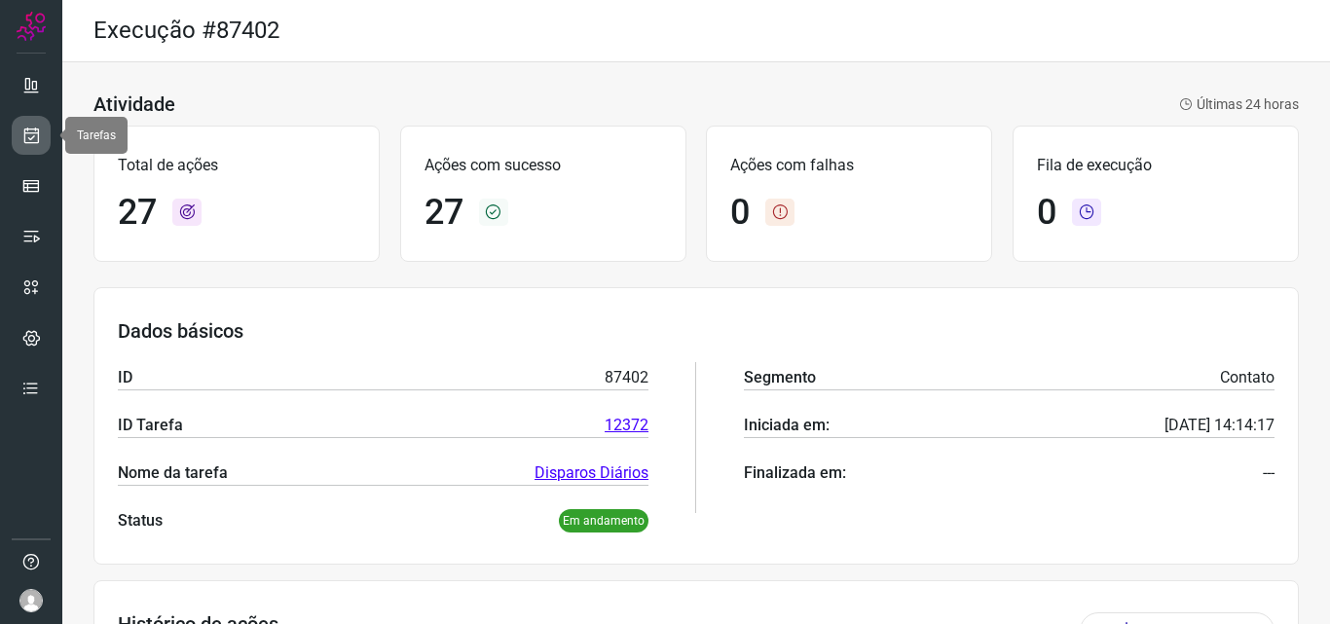
click at [24, 128] on icon at bounding box center [31, 135] width 20 height 19
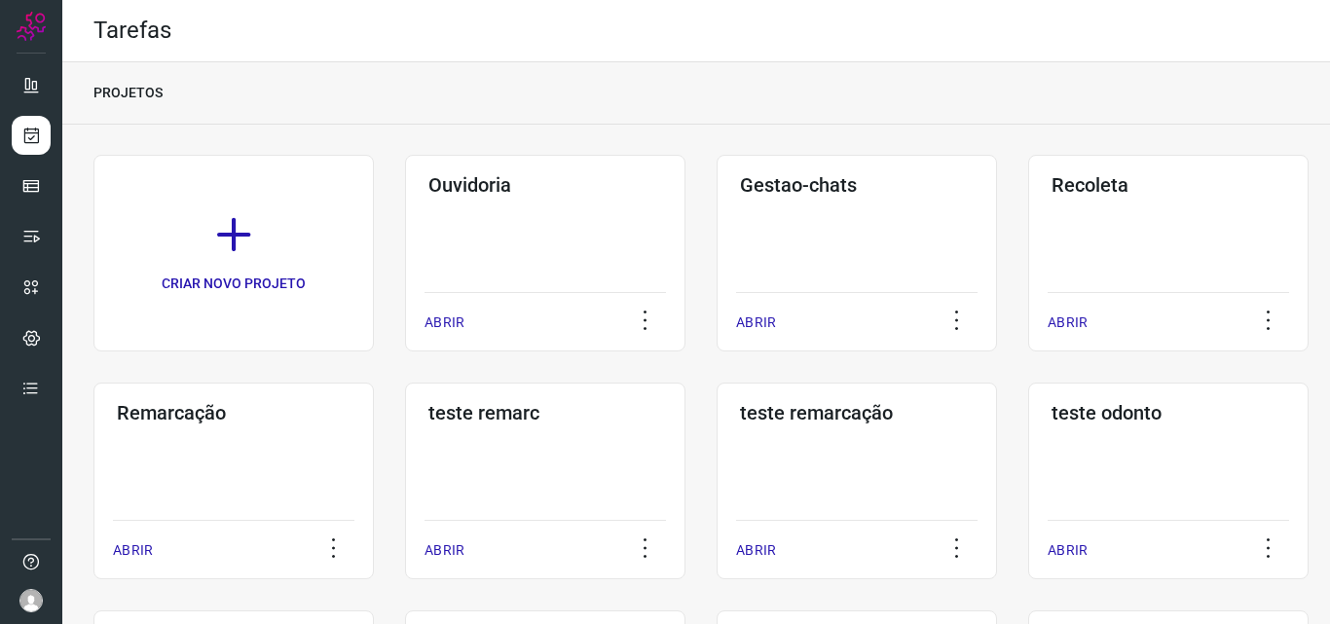
click at [266, 466] on div "Remarcação ABRIR" at bounding box center [233, 481] width 280 height 197
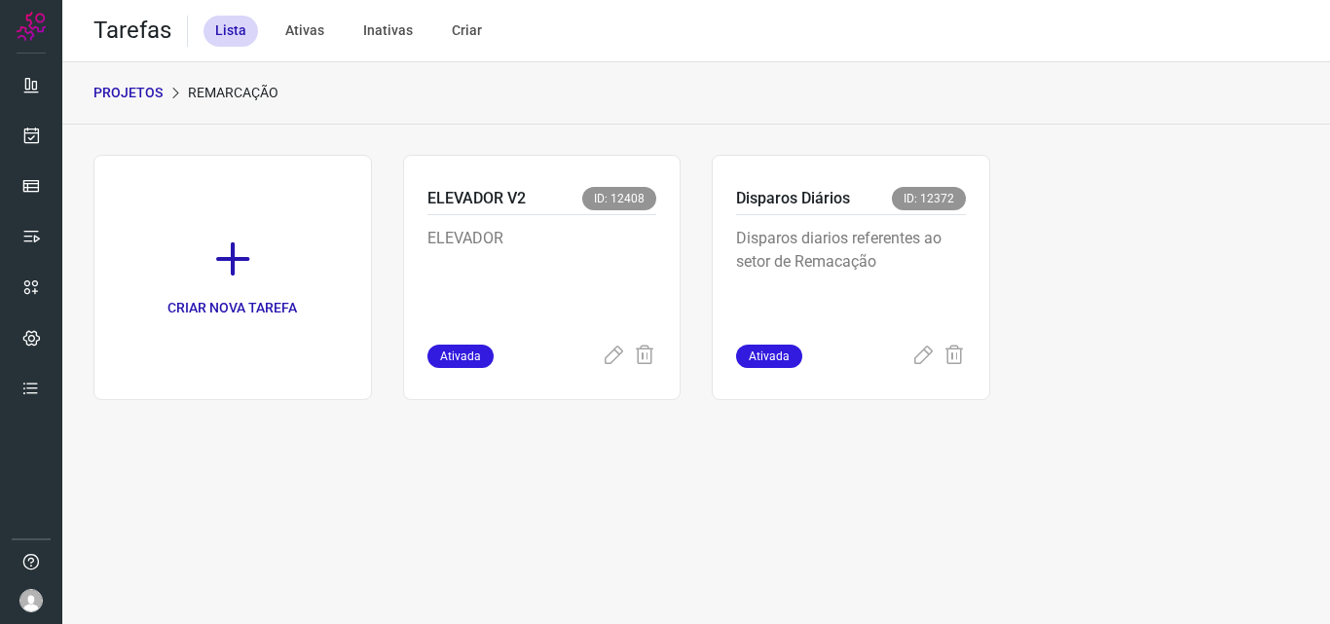
click at [938, 223] on div "Disparos diarios referentes ao setor de Remacação" at bounding box center [851, 279] width 230 height 129
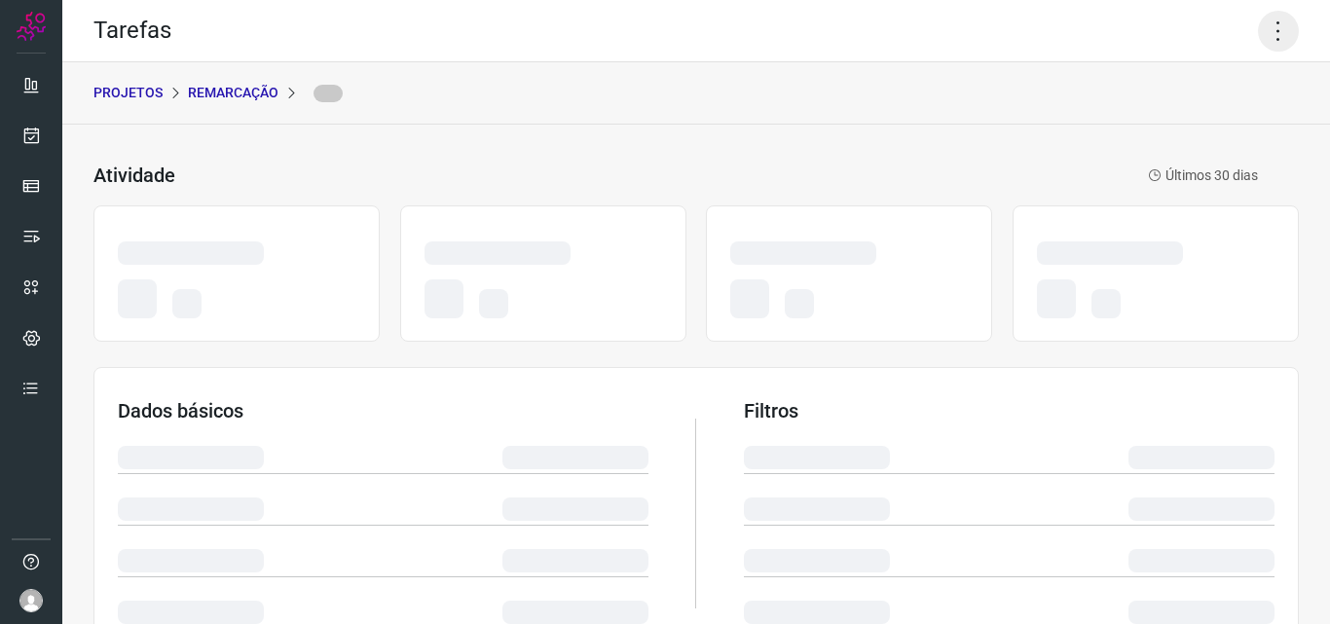
click at [1272, 20] on icon at bounding box center [1278, 31] width 41 height 41
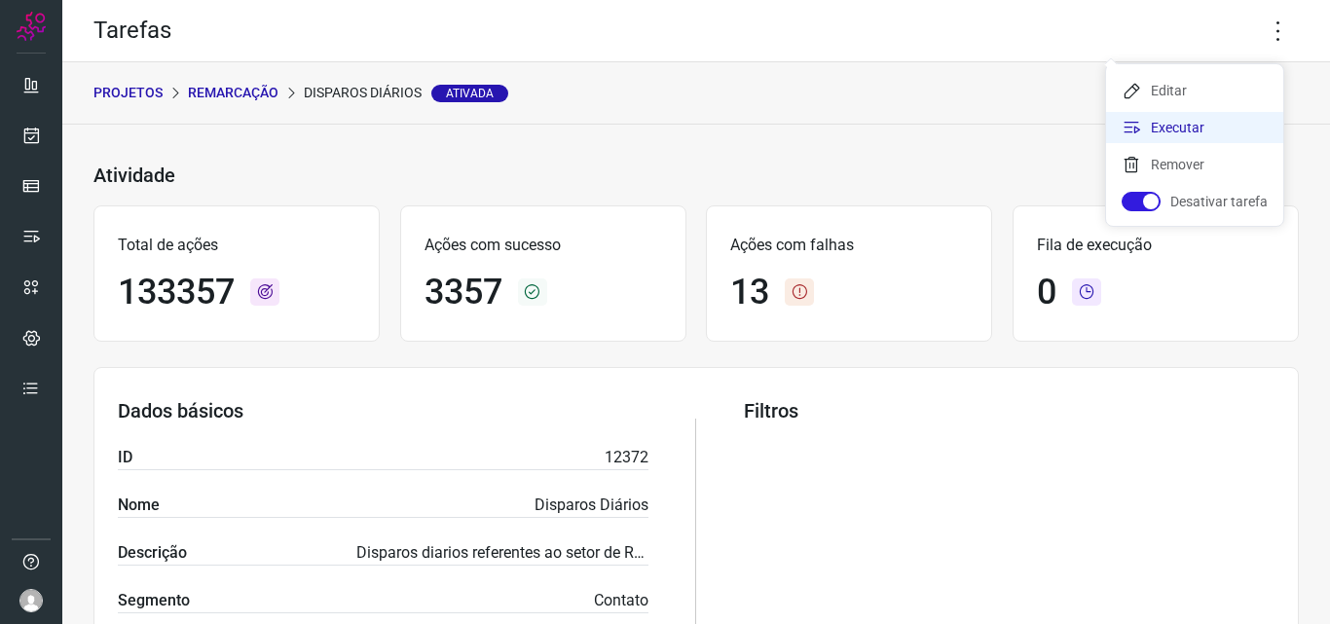
click at [1207, 131] on li "Executar" at bounding box center [1194, 127] width 177 height 31
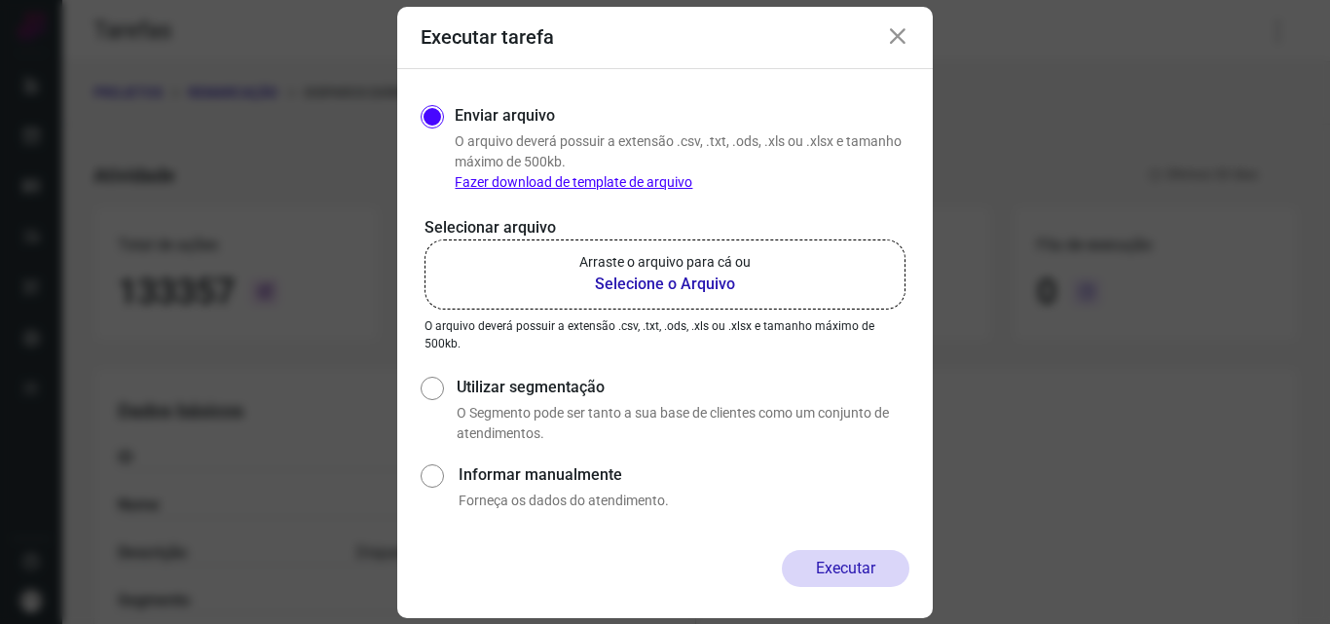
click at [550, 262] on label "Arraste o arquivo para cá ou Selecione o Arquivo" at bounding box center [664, 274] width 481 height 70
click at [0, 0] on input "Arraste o arquivo para cá ou Selecione o Arquivo" at bounding box center [0, 0] width 0 height 0
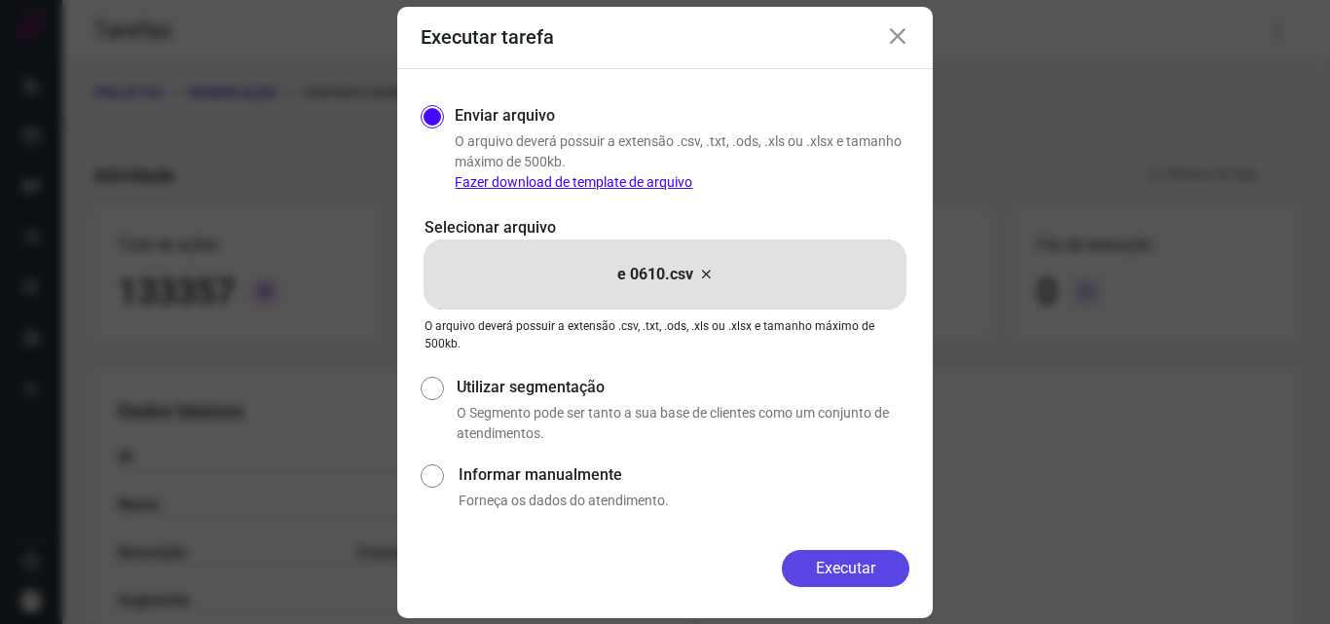
click at [867, 566] on button "Executar" at bounding box center [846, 568] width 128 height 37
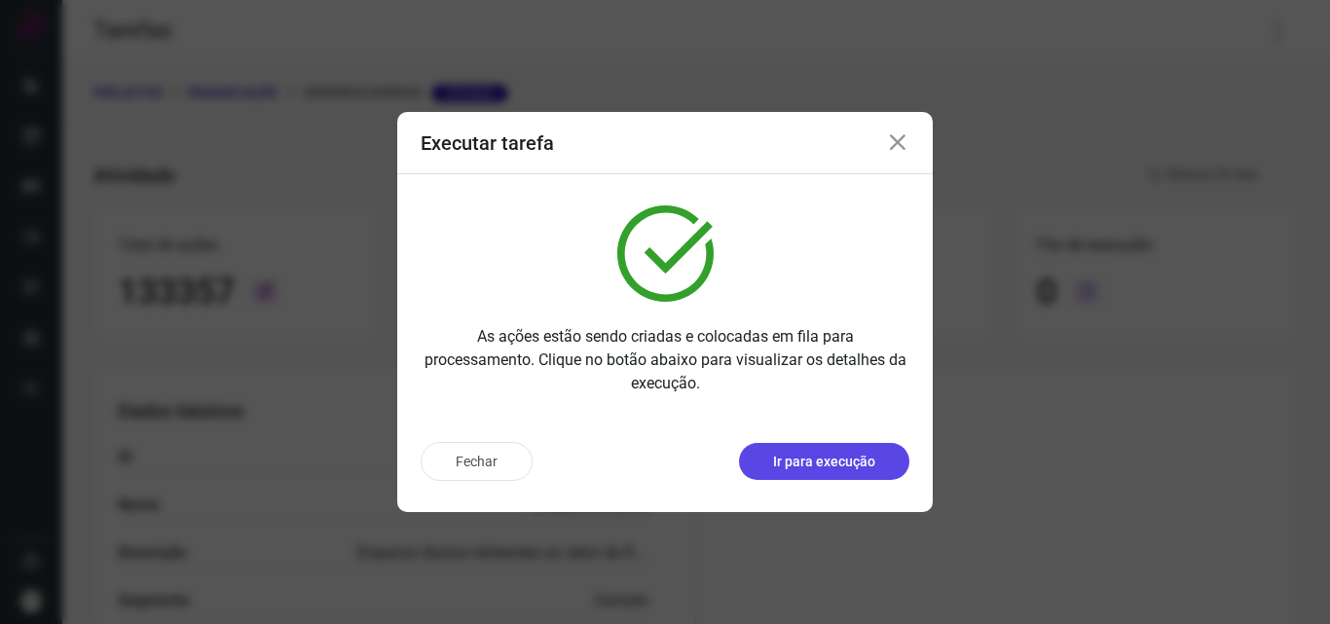
click at [849, 476] on button "Ir para execução" at bounding box center [824, 461] width 170 height 37
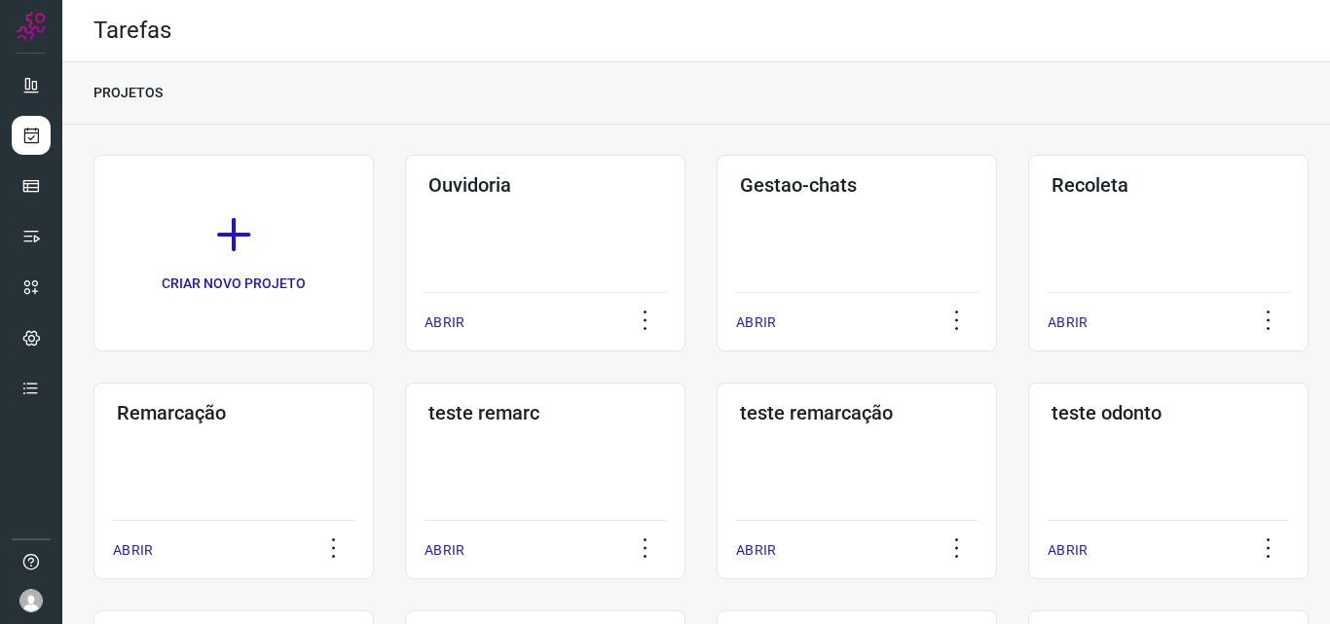
click at [289, 521] on div "ABRIR" at bounding box center [233, 544] width 241 height 49
click at [252, 465] on div "Remarcação ABRIR" at bounding box center [233, 481] width 280 height 197
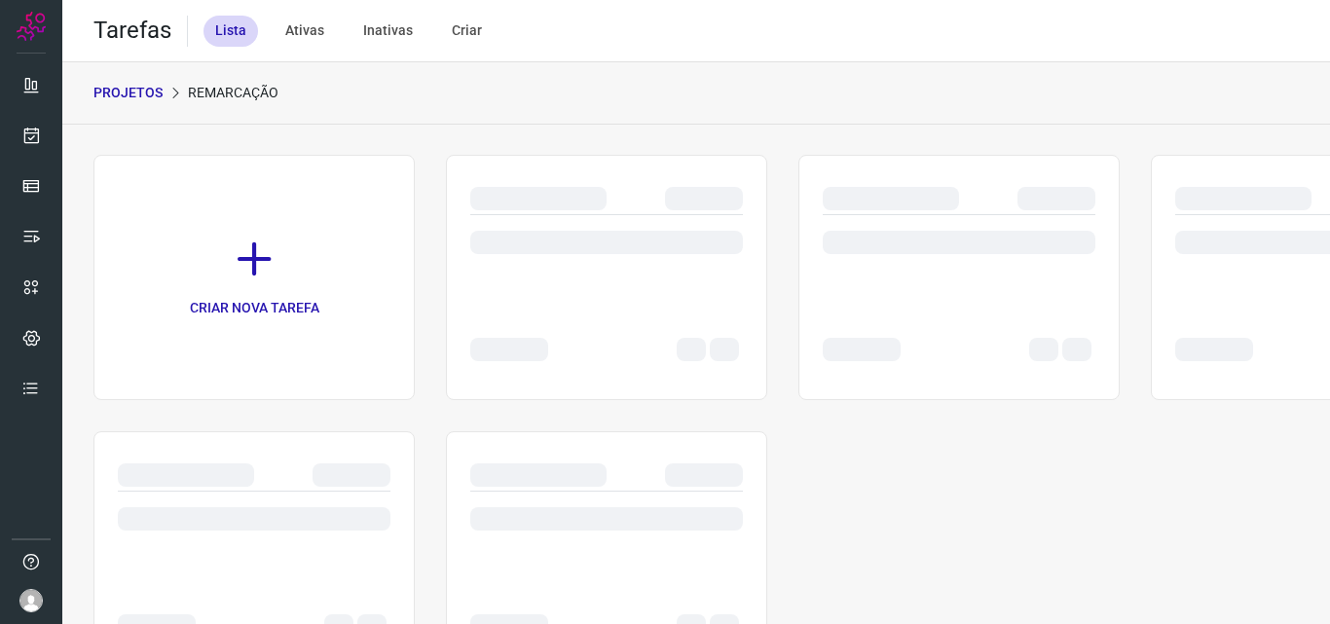
click at [871, 231] on div at bounding box center [958, 242] width 273 height 23
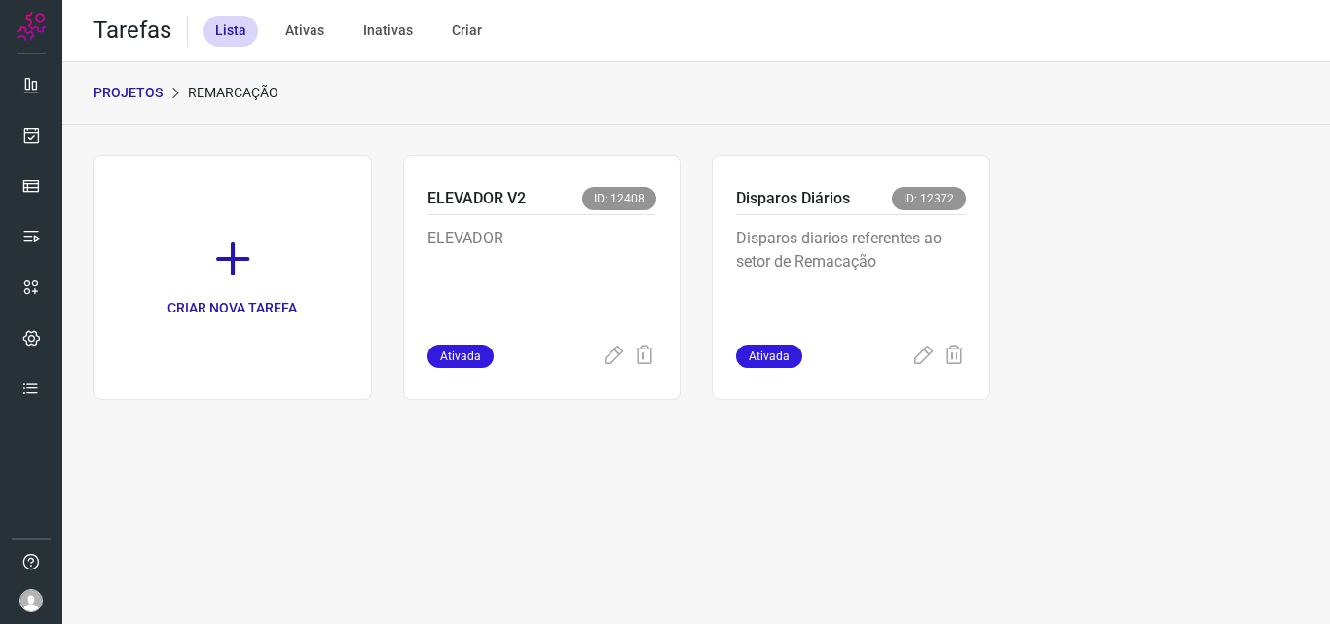
click at [874, 232] on p "Disparos diarios referentes ao setor de Remacação" at bounding box center [851, 275] width 230 height 97
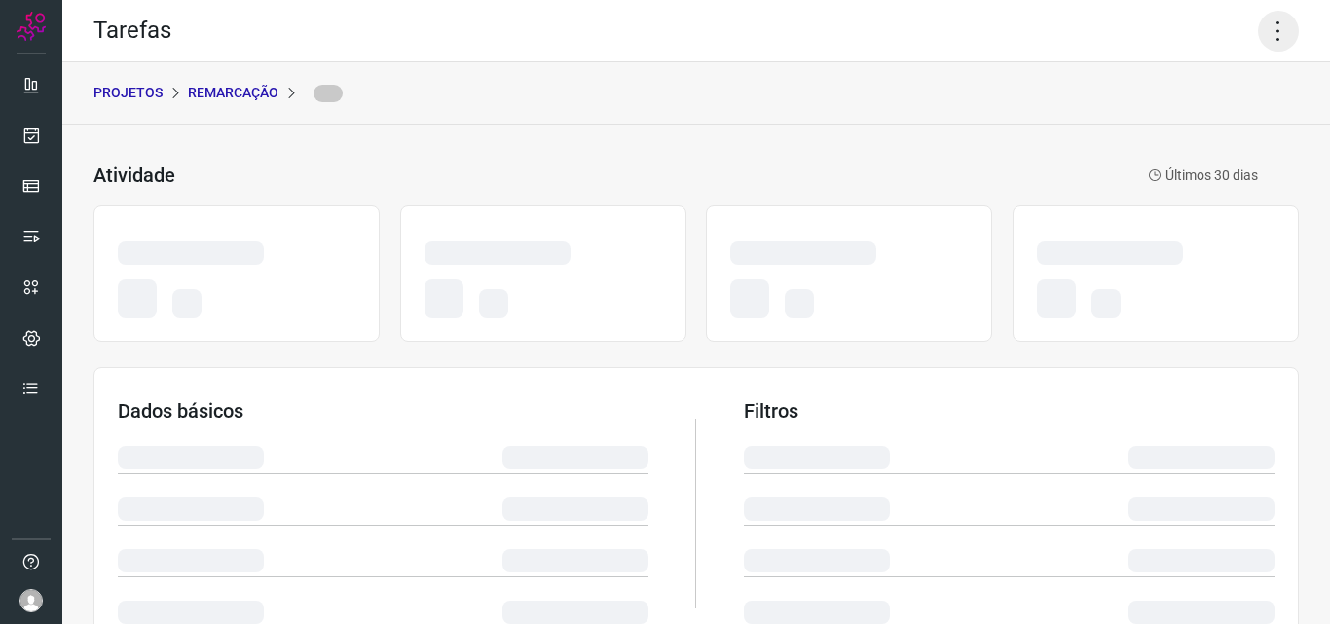
click at [1274, 25] on icon at bounding box center [1278, 31] width 41 height 41
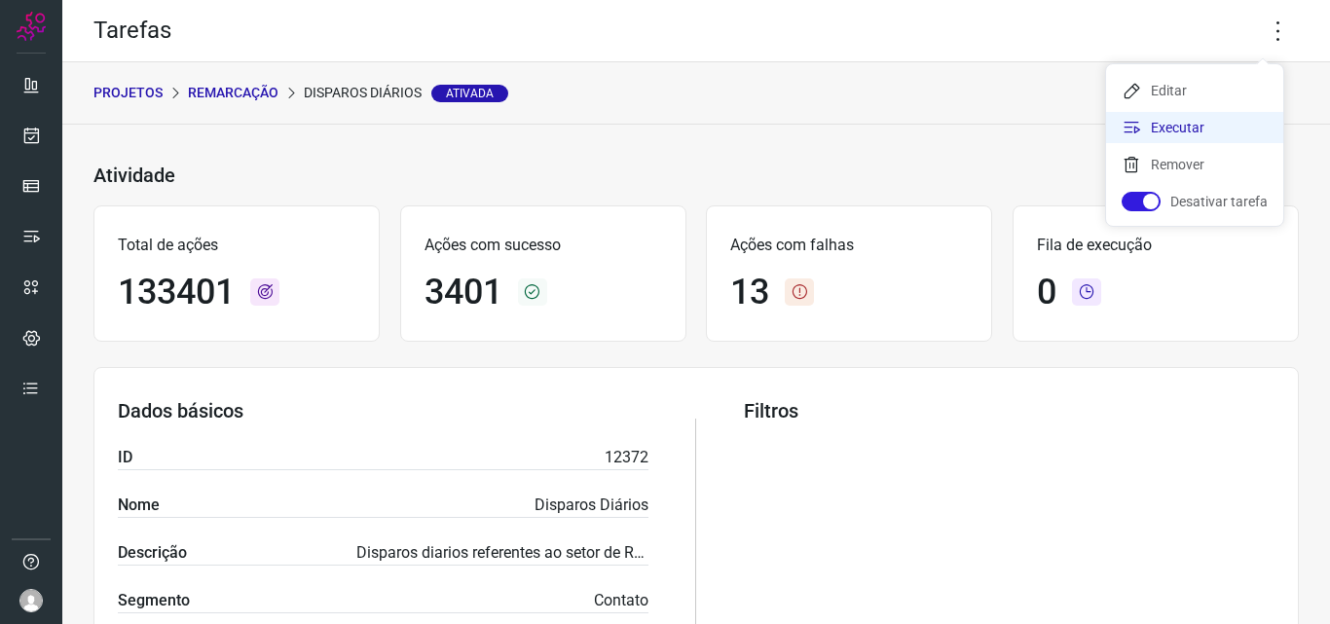
click at [1208, 125] on li "Executar" at bounding box center [1194, 127] width 177 height 31
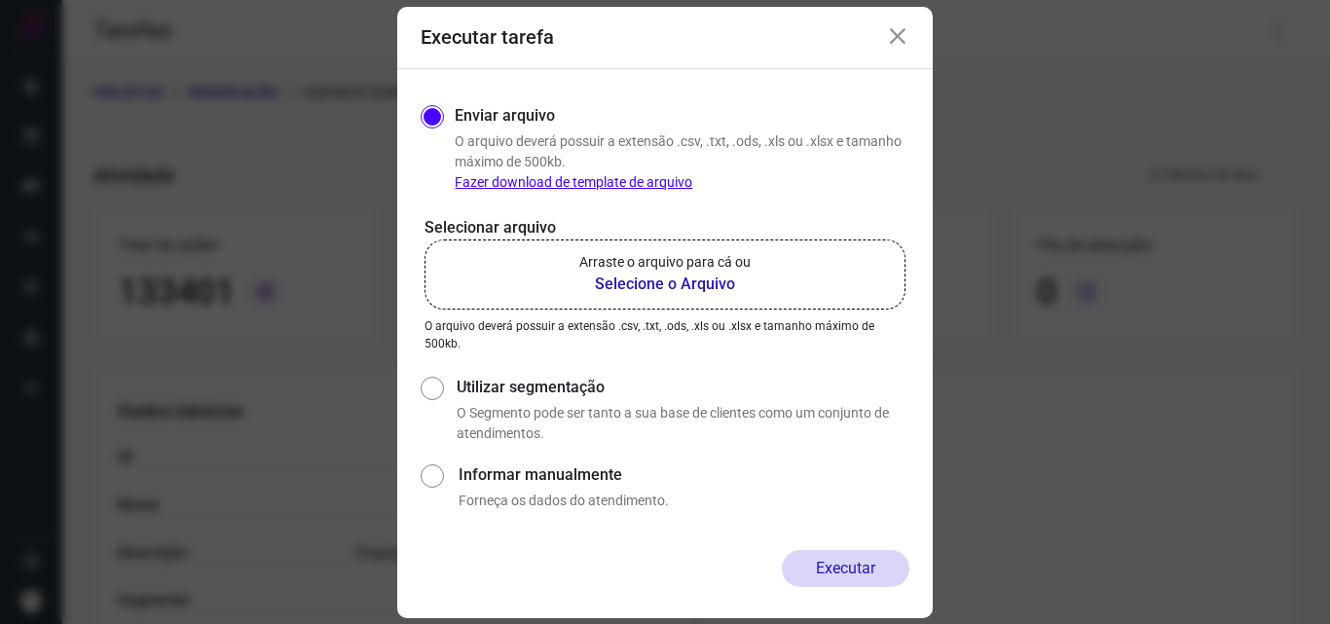
click at [635, 275] on b "Selecione o Arquivo" at bounding box center [664, 284] width 171 height 23
click at [0, 0] on input "Arraste o arquivo para cá ou Selecione o Arquivo" at bounding box center [0, 0] width 0 height 0
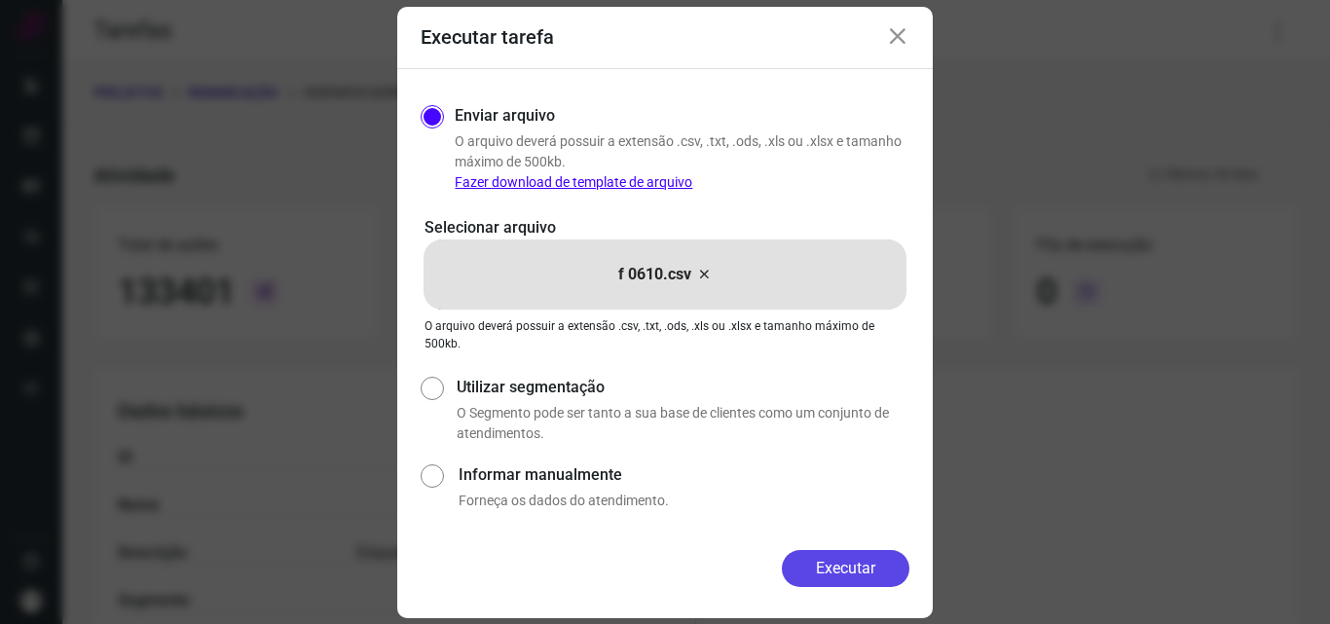
click at [850, 559] on button "Executar" at bounding box center [846, 568] width 128 height 37
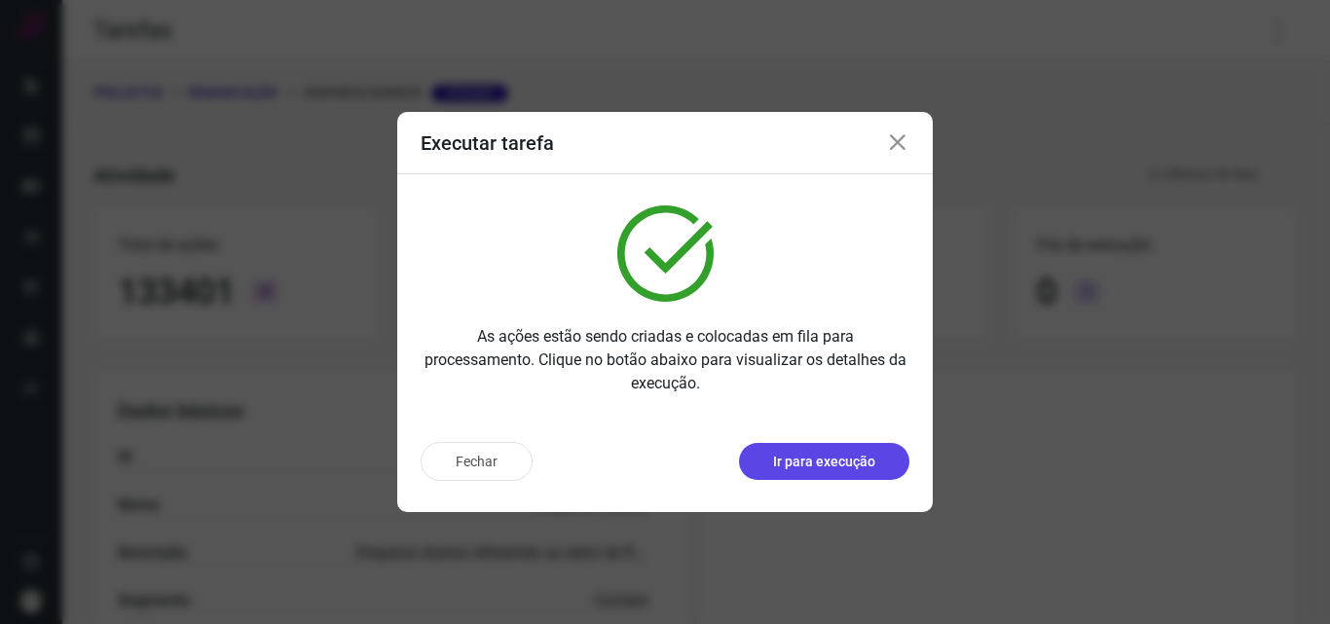
click at [829, 470] on p "Ir para execução" at bounding box center [824, 462] width 102 height 20
